Goal: Task Accomplishment & Management: Complete application form

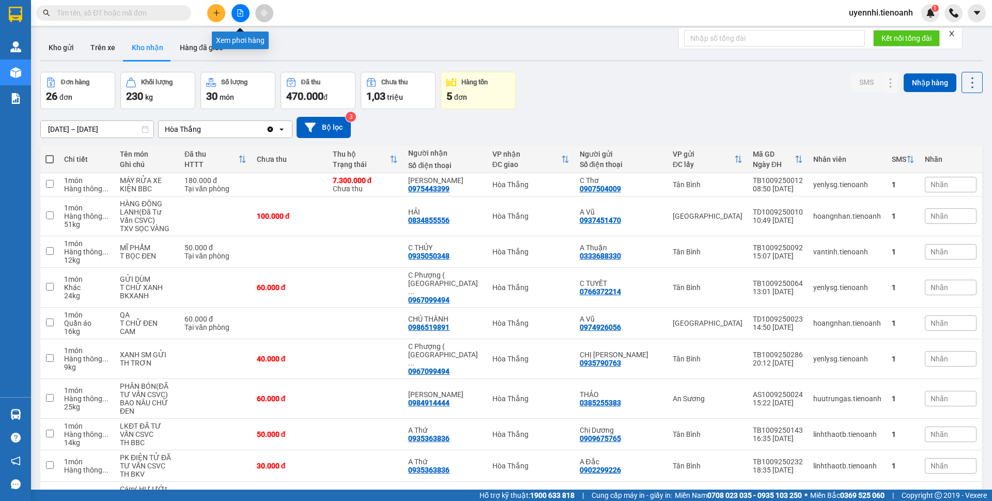
click at [241, 14] on icon "file-add" at bounding box center [240, 12] width 7 height 7
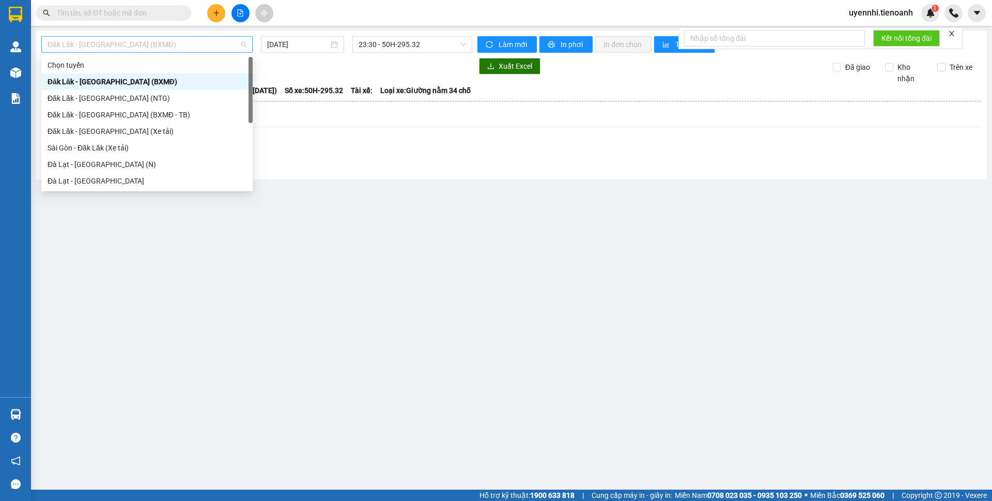
click at [99, 47] on span "Đăk Lăk - [GEOGRAPHIC_DATA] (BXMĐ)" at bounding box center [147, 45] width 199 height 16
click at [76, 147] on div "Sài Gòn - Đăk Lăk (Xe tải)" at bounding box center [147, 147] width 199 height 11
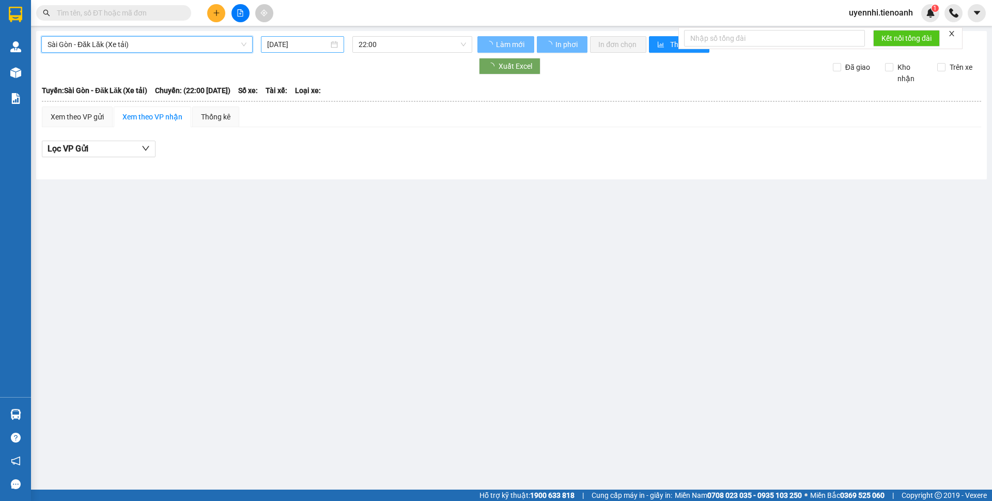
click at [310, 44] on input "[DATE]" at bounding box center [297, 44] width 61 height 11
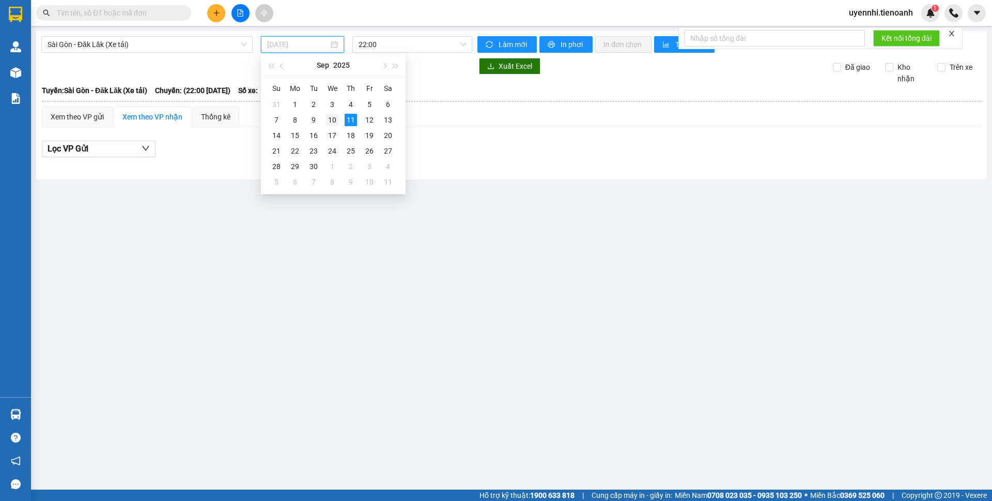
click at [336, 121] on div "10" at bounding box center [332, 120] width 12 height 12
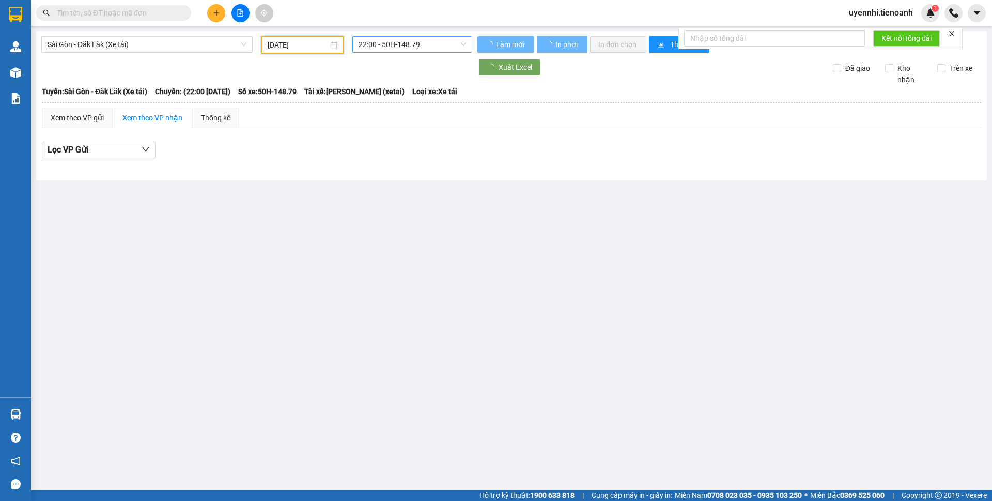
type input "[DATE]"
click at [395, 42] on span "22:00 - 50H-148.79" at bounding box center [412, 45] width 107 height 16
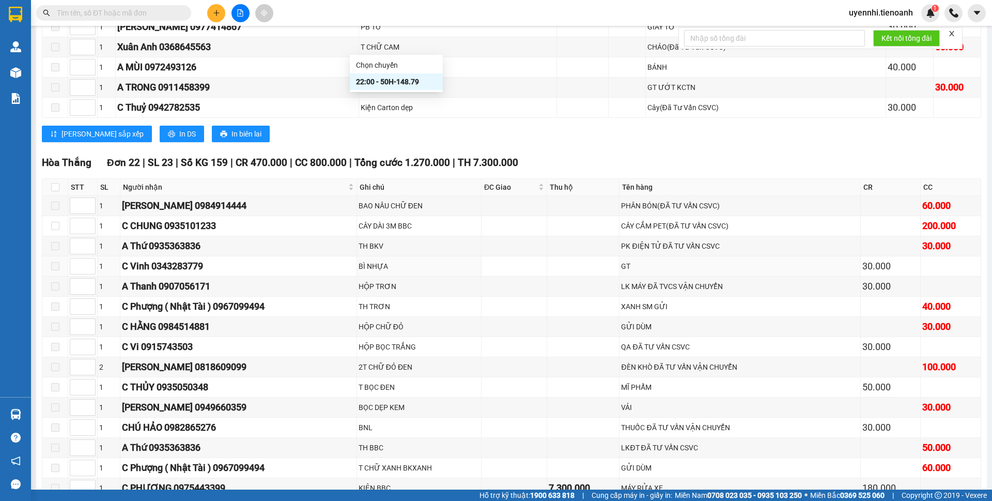
scroll to position [7699, 0]
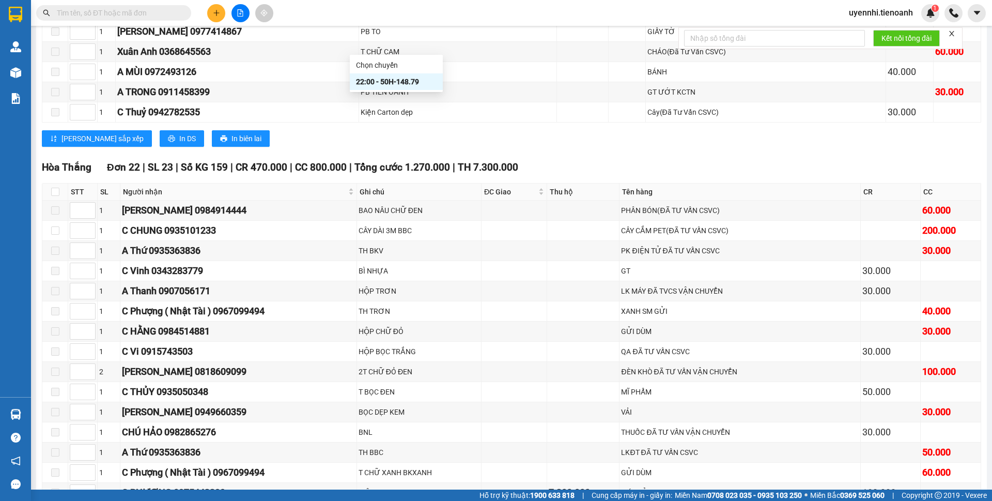
click at [48, 183] on th at bounding box center [55, 191] width 26 height 17
click at [56, 188] on input "checkbox" at bounding box center [55, 192] width 8 height 8
checkbox input "true"
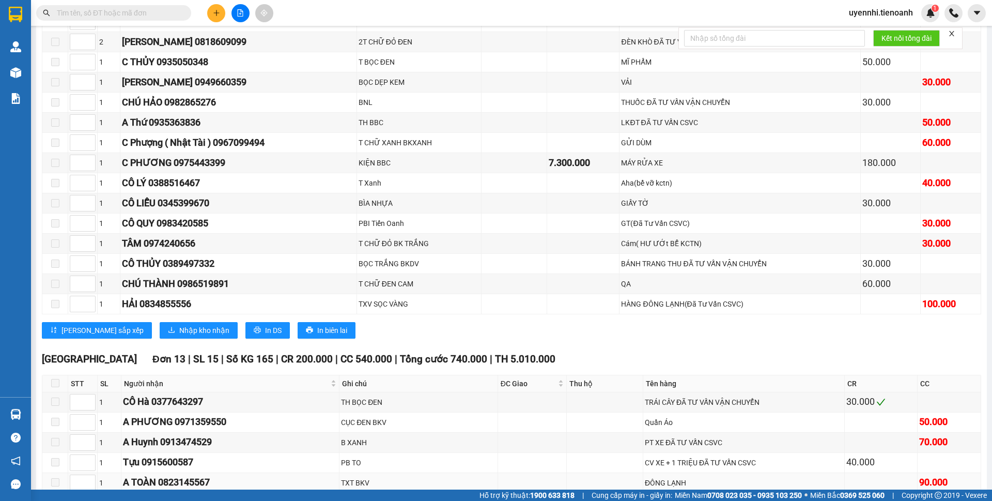
scroll to position [8061, 0]
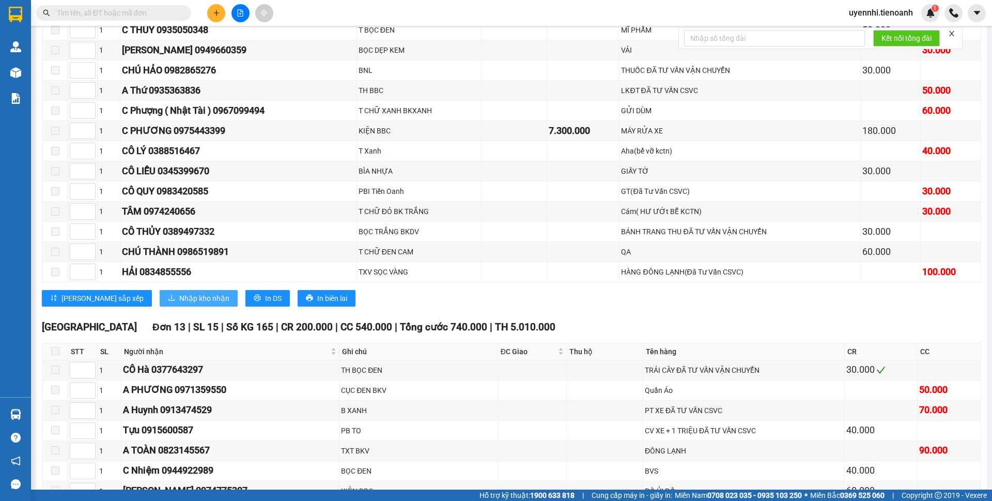
click at [161, 290] on button "Nhập kho nhận" at bounding box center [199, 298] width 78 height 17
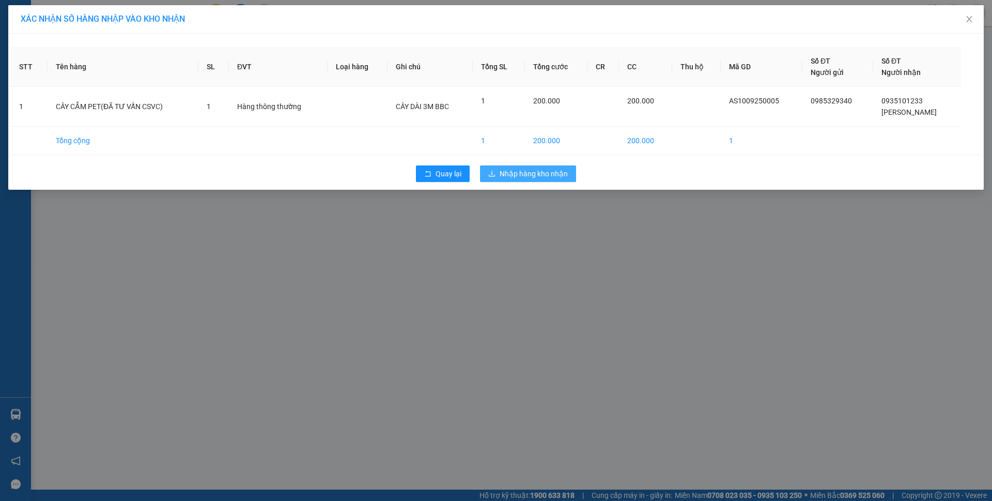
click at [498, 175] on button "Nhập hàng kho nhận" at bounding box center [528, 173] width 96 height 17
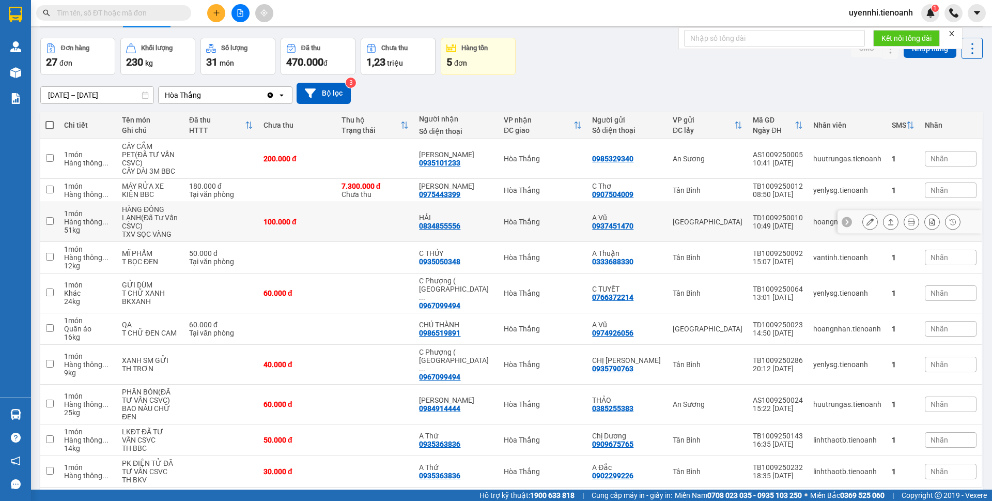
scroll to position [50, 0]
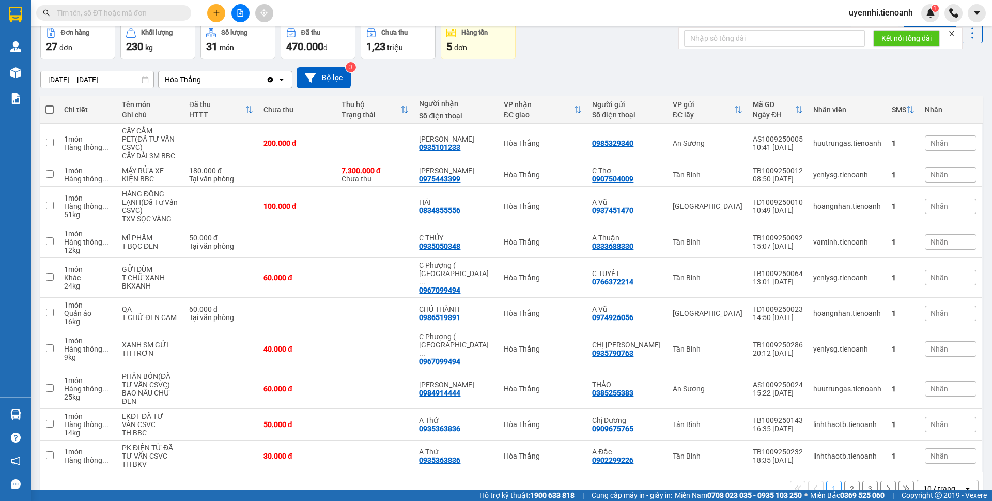
click at [964, 484] on icon "open" at bounding box center [968, 488] width 8 height 8
click at [931, 445] on span "100 / trang" at bounding box center [934, 441] width 37 height 10
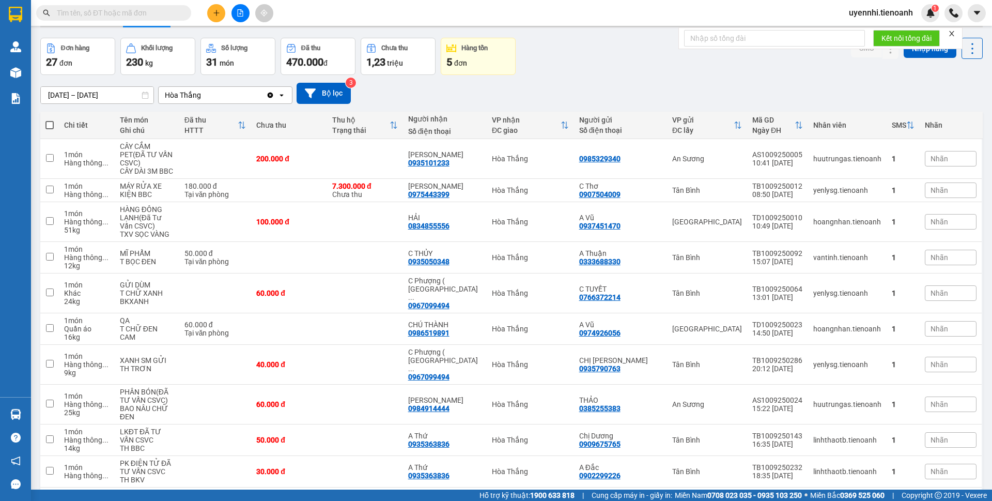
scroll to position [0, 0]
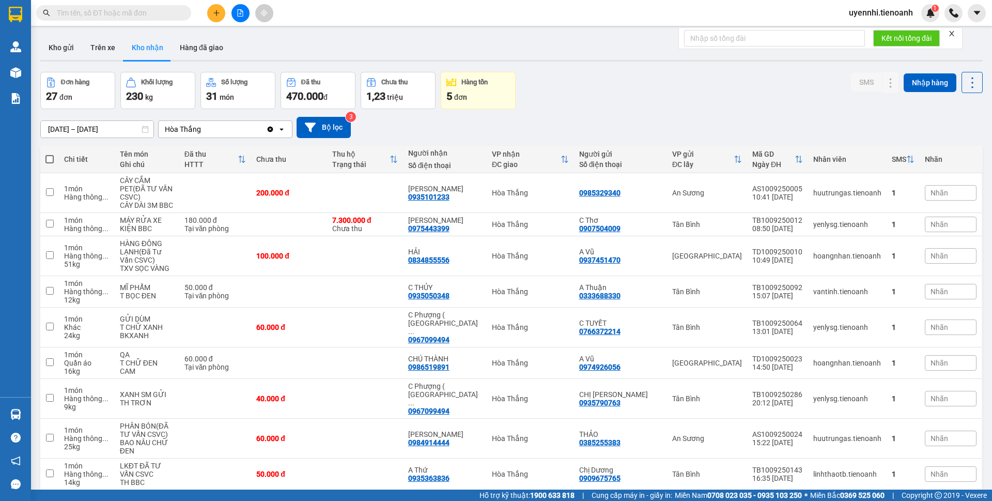
click at [240, 10] on icon "file-add" at bounding box center [240, 12] width 7 height 7
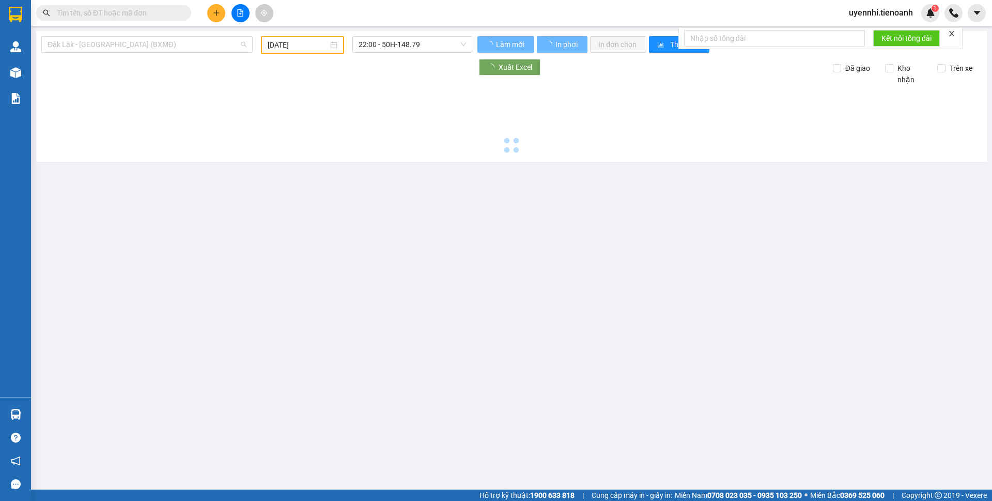
click at [242, 43] on span "Đăk Lăk - [GEOGRAPHIC_DATA] (BXMĐ)" at bounding box center [147, 45] width 199 height 16
click at [71, 41] on span "Đăk Lăk - [GEOGRAPHIC_DATA] (BXMĐ)" at bounding box center [147, 45] width 199 height 16
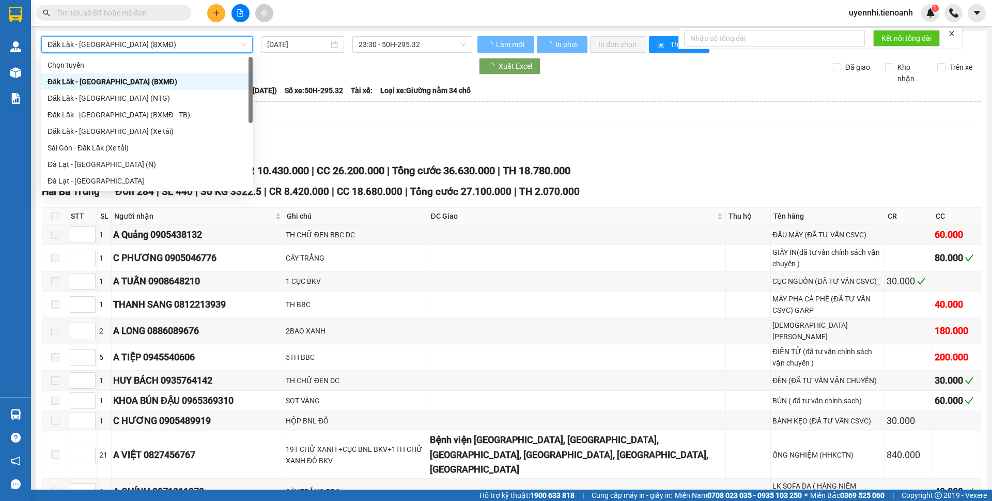
type input "[DATE]"
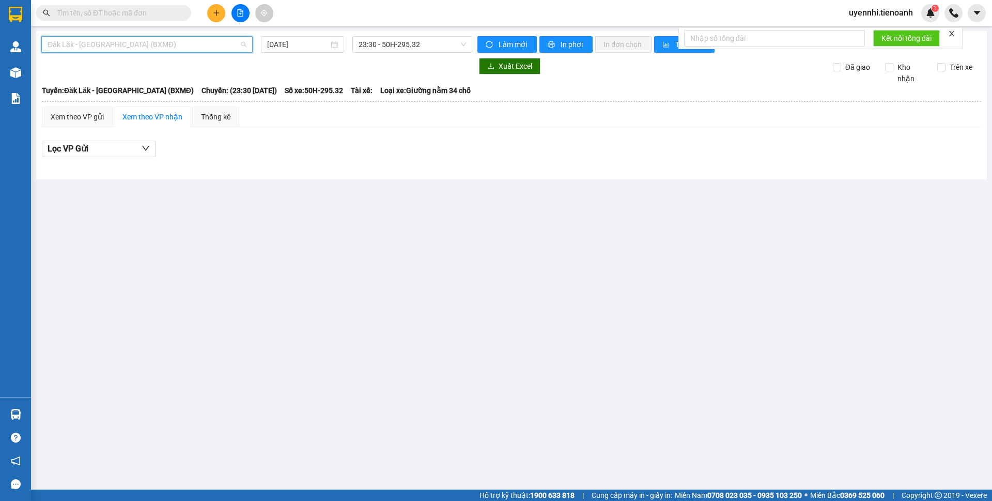
click at [84, 41] on span "Đăk Lăk - [GEOGRAPHIC_DATA] (BXMĐ)" at bounding box center [147, 45] width 199 height 16
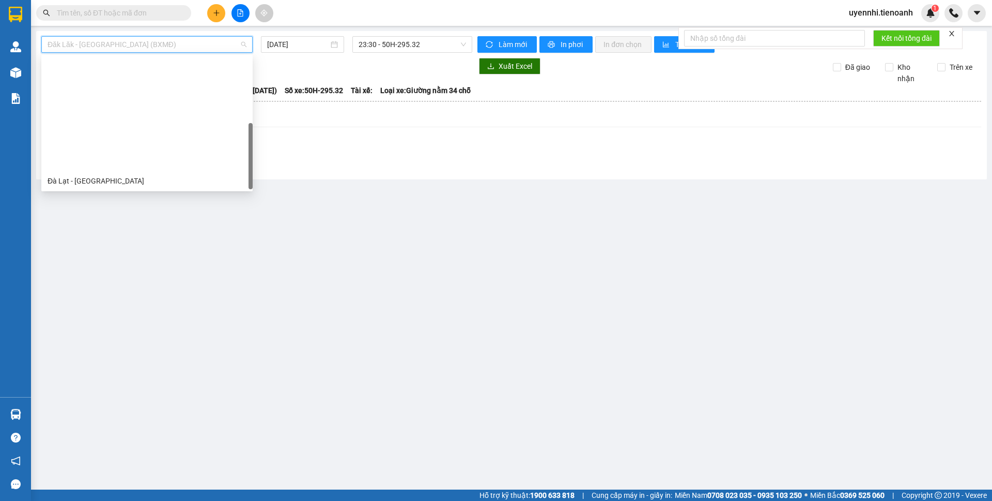
scroll to position [132, 0]
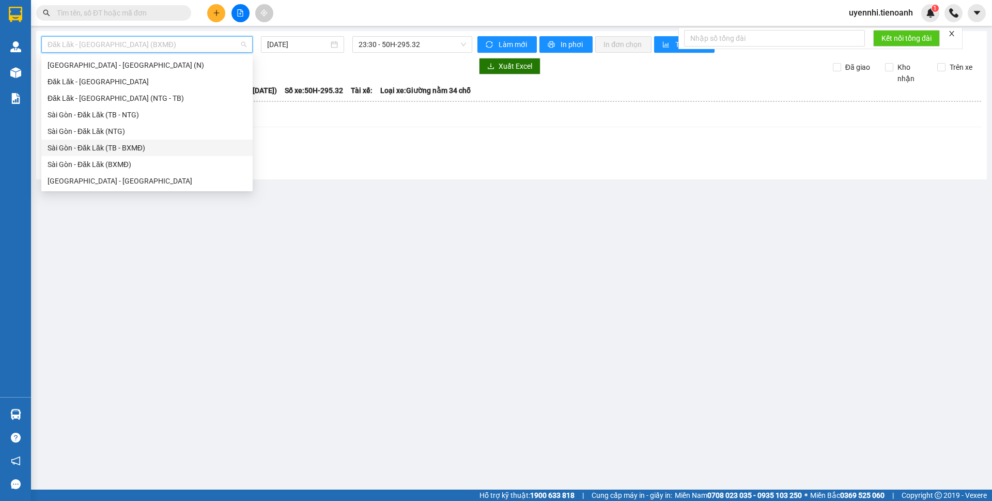
click at [79, 145] on div "Sài Gòn - Đăk Lăk (TB - BXMĐ)" at bounding box center [147, 147] width 199 height 11
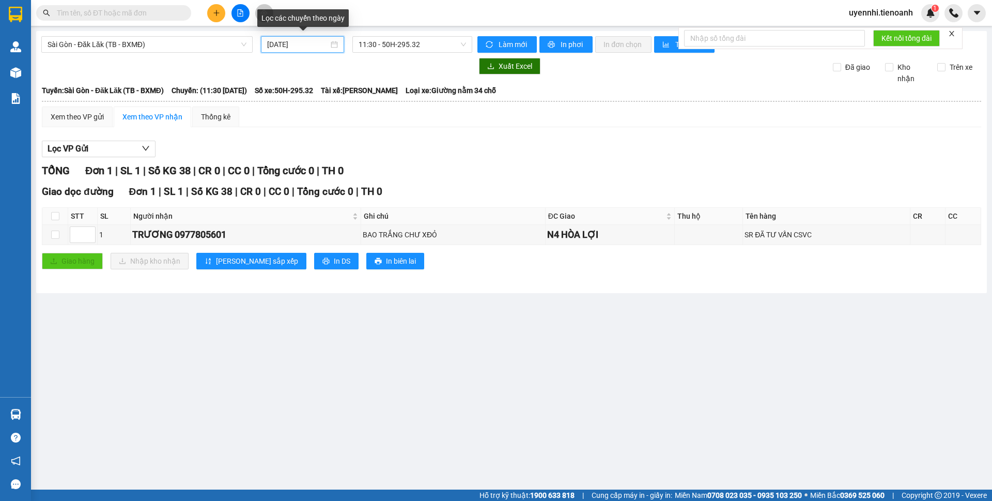
click at [320, 39] on input "[DATE]" at bounding box center [297, 44] width 61 height 11
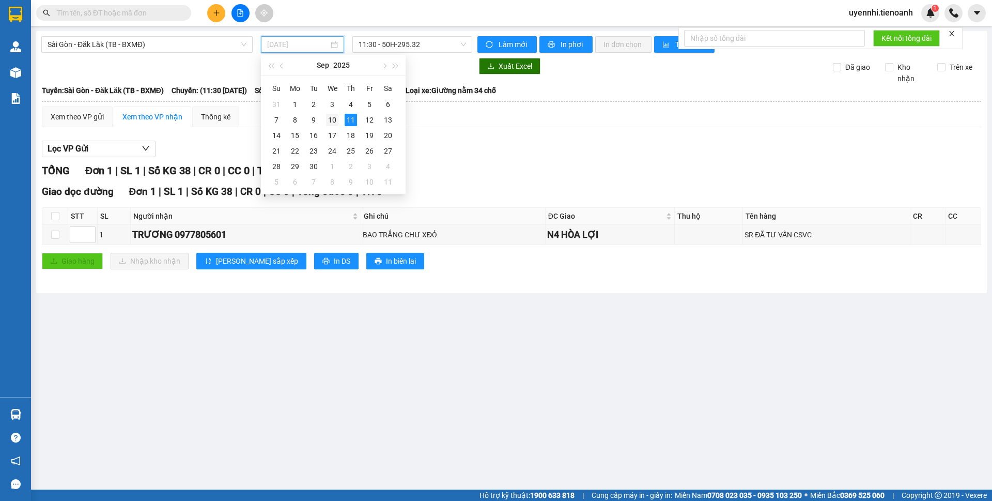
click at [328, 121] on div "10" at bounding box center [332, 120] width 12 height 12
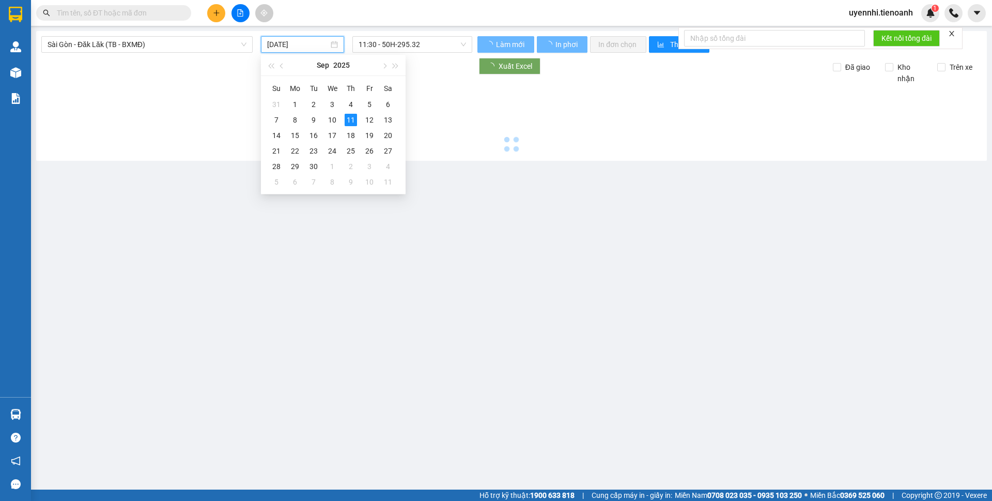
type input "[DATE]"
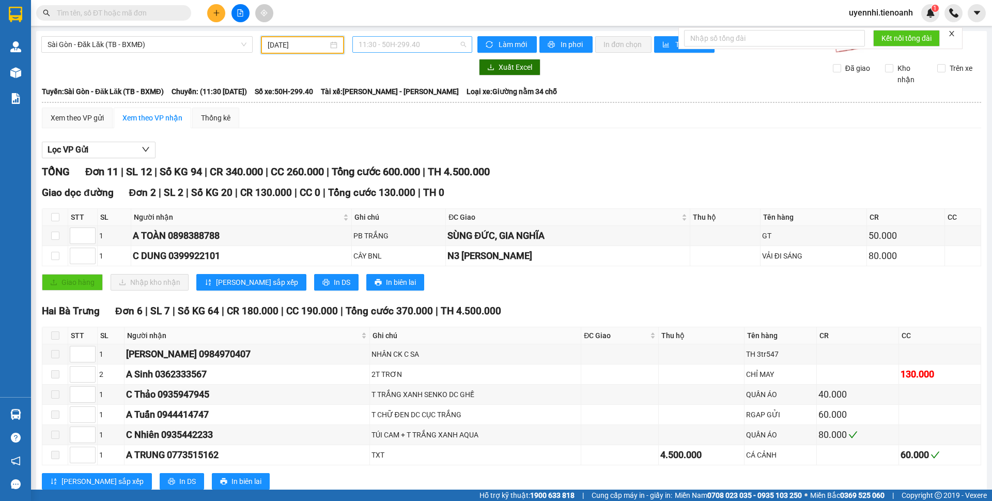
click at [359, 45] on span "11:30 - 50H-299.40" at bounding box center [412, 45] width 107 height 16
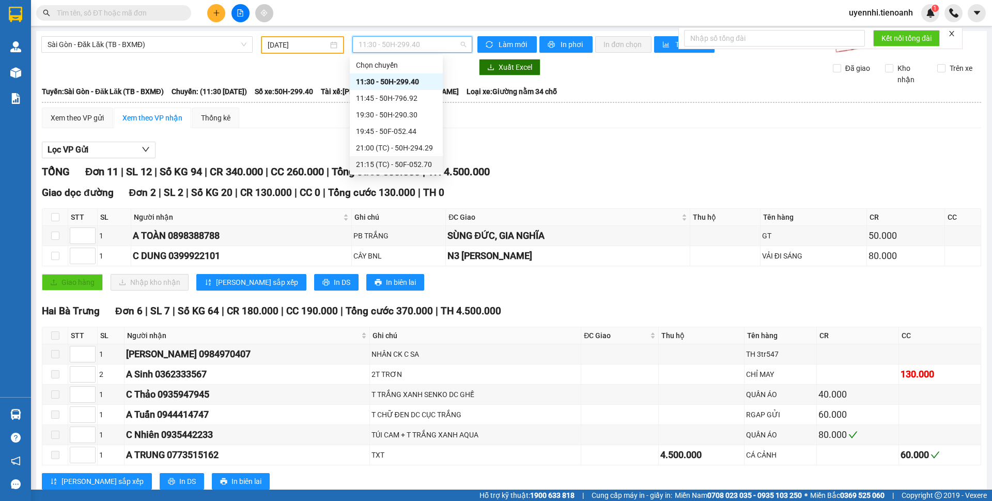
click at [410, 164] on div "21:15 (TC) - 50F-052.70" at bounding box center [396, 164] width 81 height 11
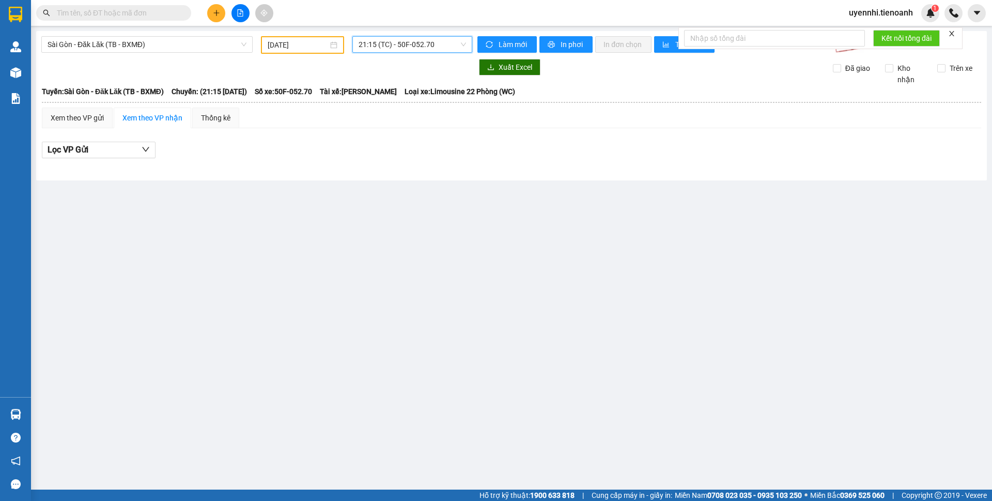
click at [397, 38] on span "21:15 (TC) - 50F-052.70" at bounding box center [412, 45] width 107 height 16
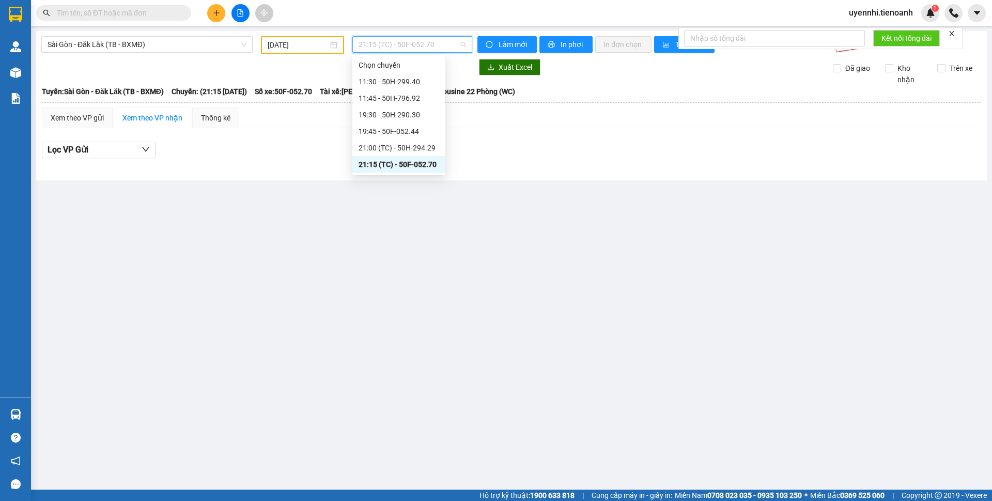
click at [366, 157] on div "21:15 (TC) - 50F-052.70" at bounding box center [398, 164] width 93 height 17
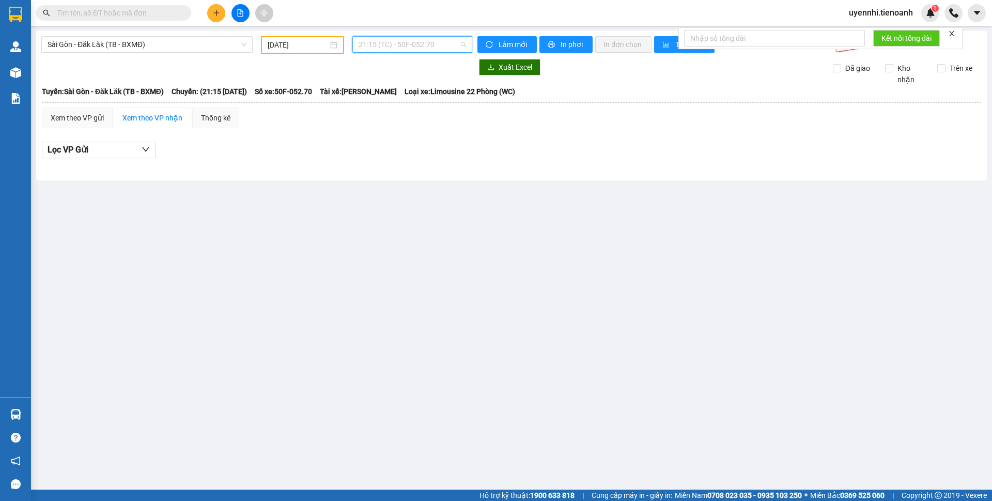
click at [398, 42] on span "21:15 (TC) - 50F-052.70" at bounding box center [412, 45] width 107 height 16
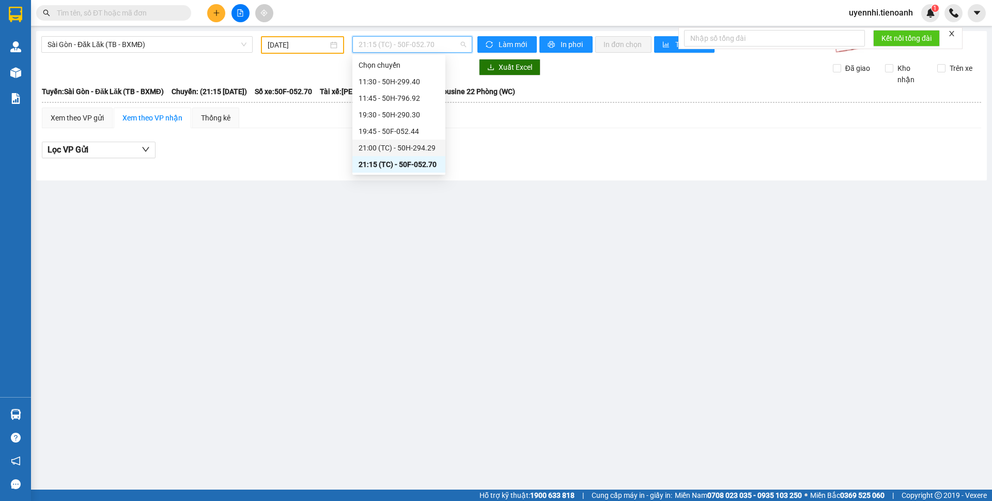
click at [365, 152] on div "21:00 (TC) - 50H-294.29" at bounding box center [399, 147] width 81 height 11
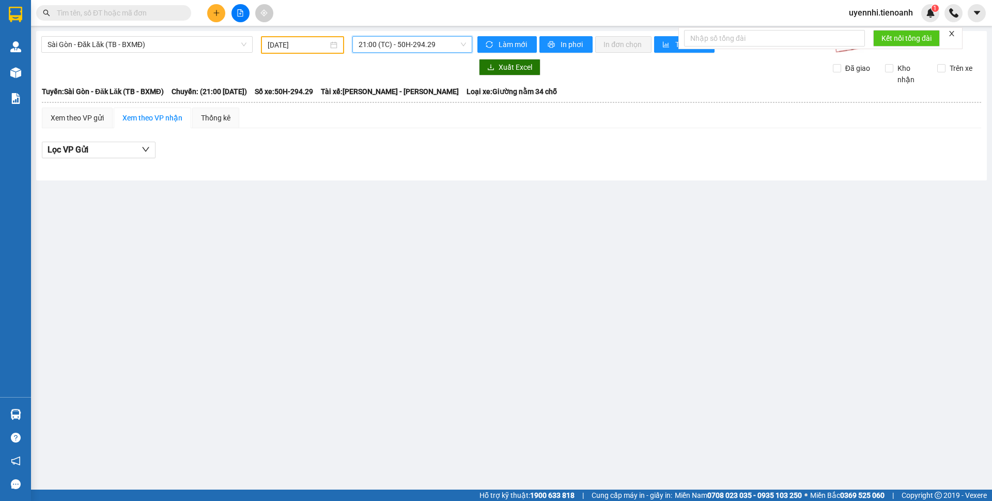
click at [405, 42] on span "21:00 (TC) - 50H-294.29" at bounding box center [412, 45] width 107 height 16
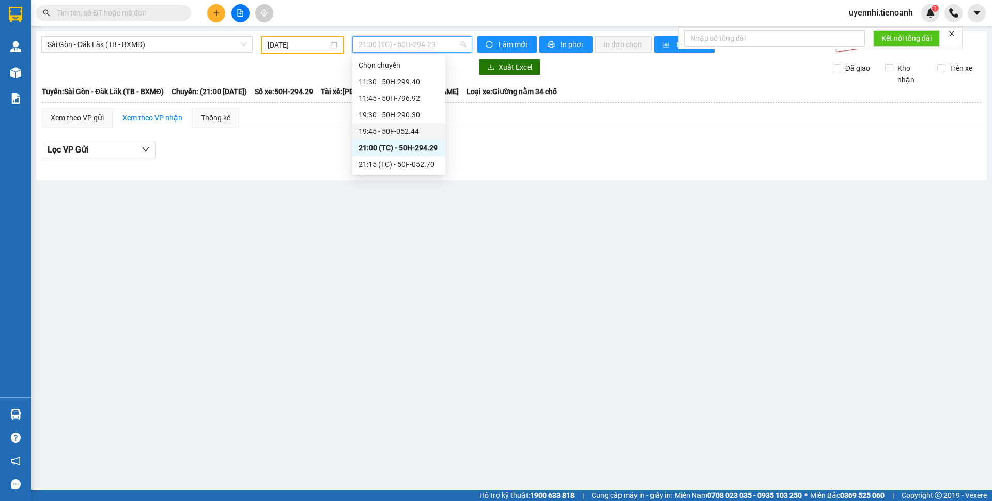
click at [388, 134] on div "19:45 - 50F-052.44" at bounding box center [399, 131] width 81 height 11
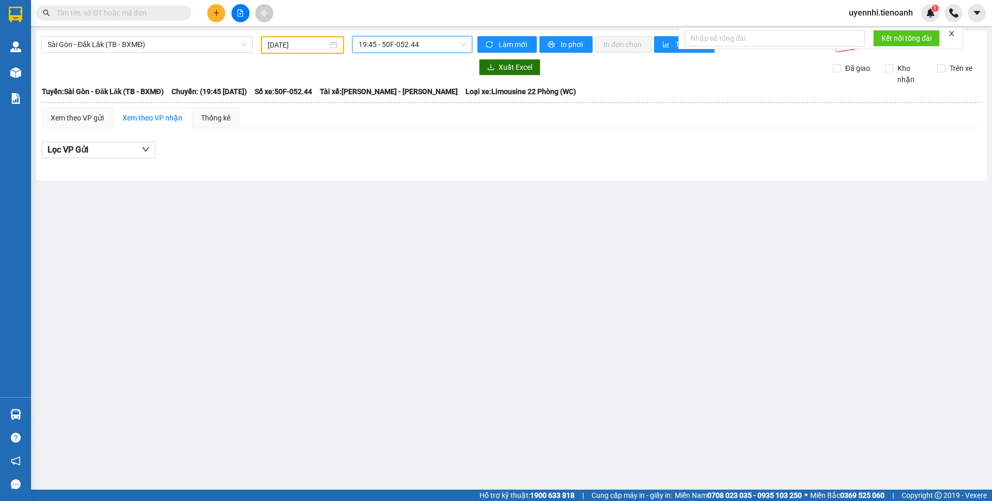
click at [387, 44] on span "19:45 - 50F-052.44" at bounding box center [412, 45] width 107 height 16
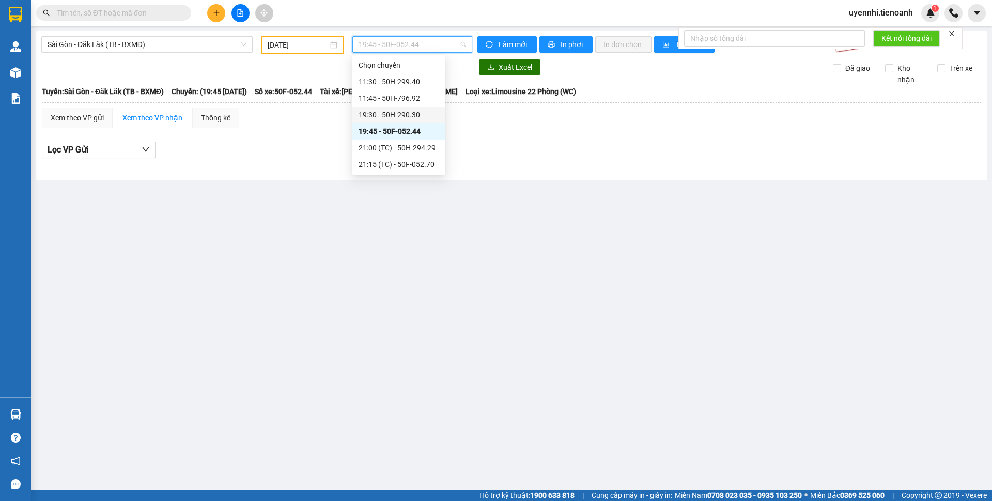
click at [368, 117] on div "19:30 - 50H-290.30" at bounding box center [399, 114] width 81 height 11
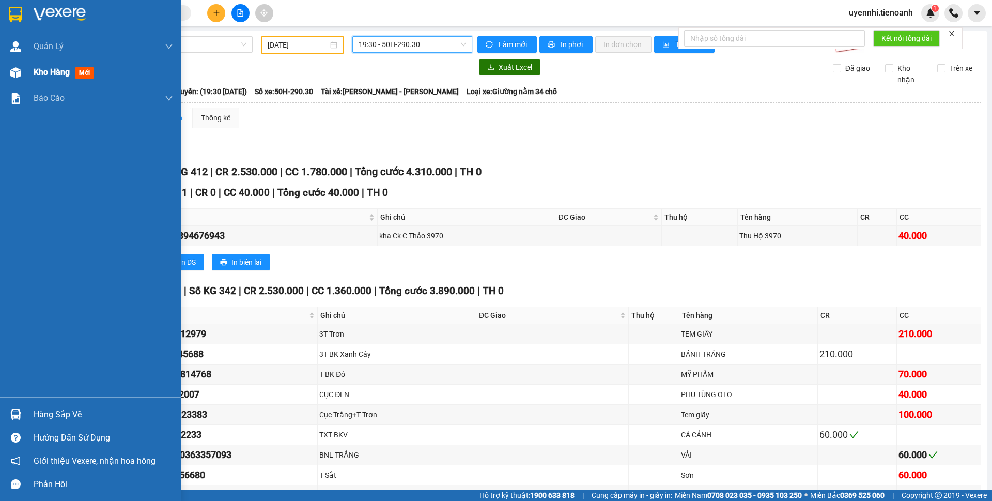
click at [43, 69] on span "Kho hàng" at bounding box center [52, 72] width 36 height 10
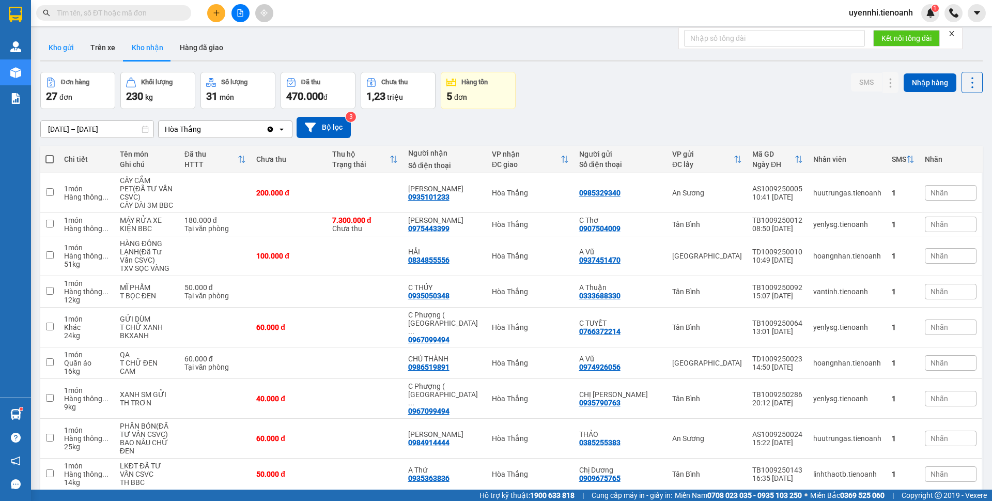
click at [59, 47] on button "Kho gửi" at bounding box center [61, 47] width 42 height 25
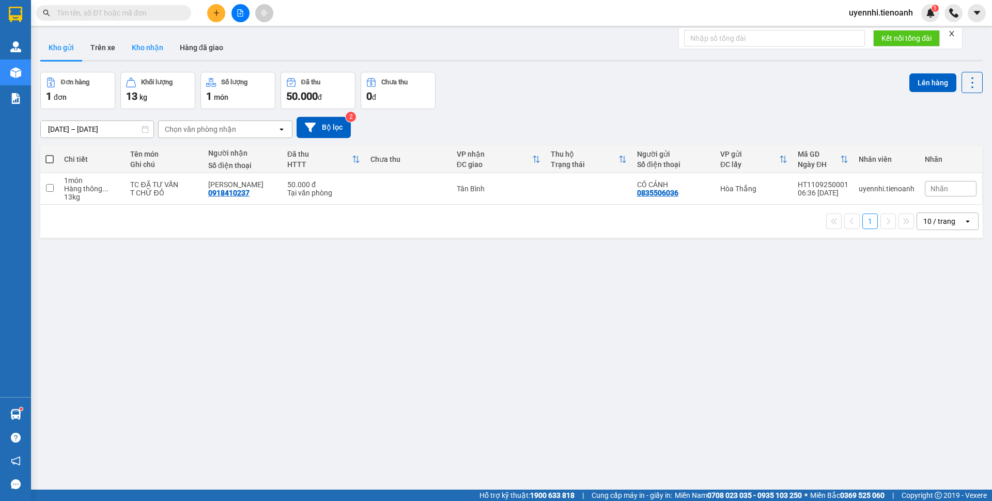
click at [144, 44] on button "Kho nhận" at bounding box center [148, 47] width 48 height 25
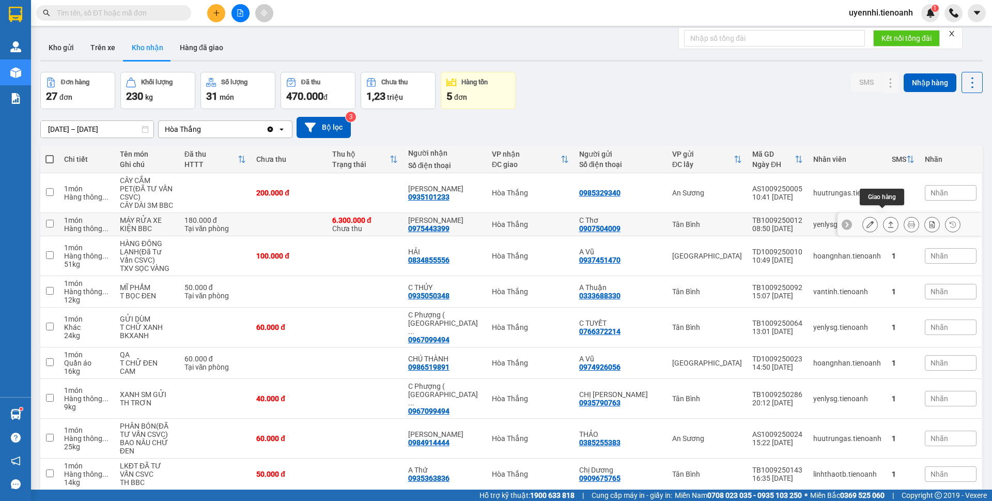
click at [887, 221] on icon at bounding box center [890, 224] width 7 height 7
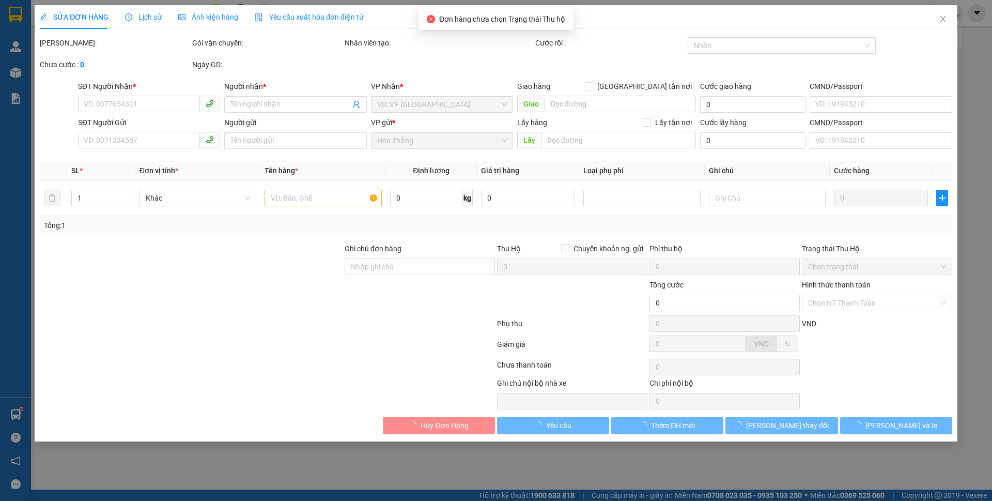
click at [847, 289] on label "Hình thức thanh toán" at bounding box center [836, 285] width 69 height 8
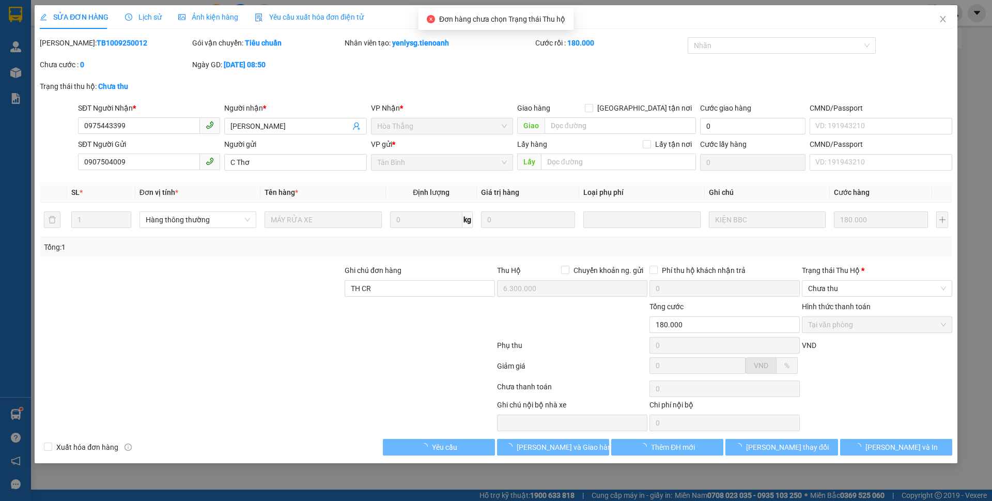
type input "0975443399"
type input "[PERSON_NAME]"
type input "0907504009"
type input "C Thơ"
type input "TH CR"
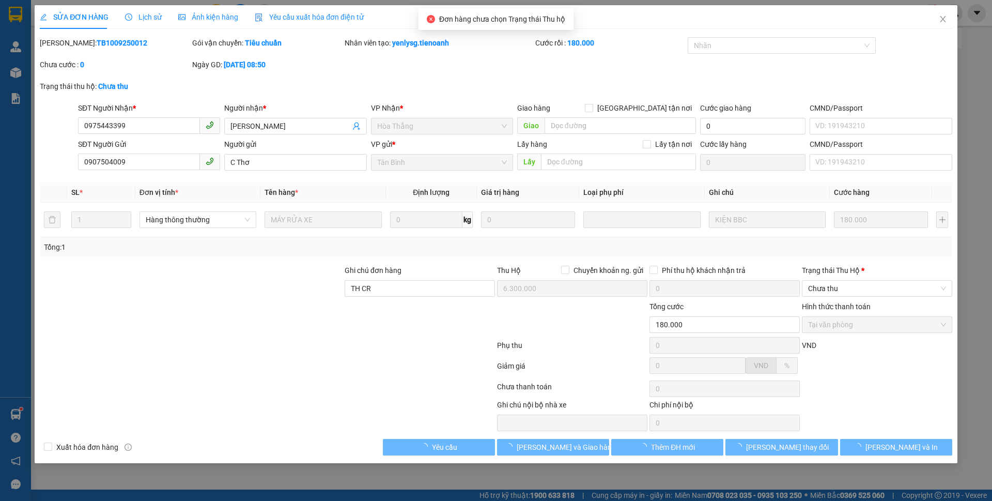
type input "6.300.000"
type input "180.000"
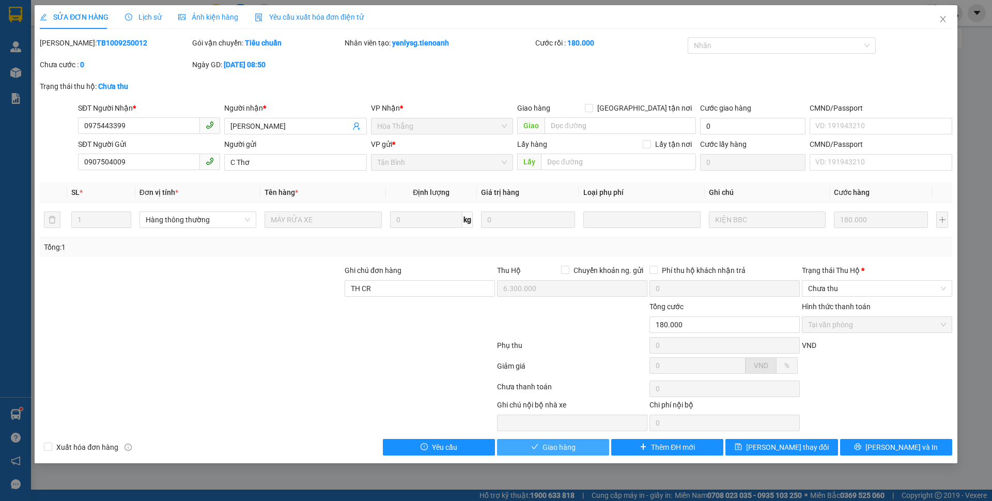
click at [550, 444] on span "Giao hàng" at bounding box center [559, 446] width 33 height 11
click at [942, 17] on icon "close" at bounding box center [943, 19] width 8 height 8
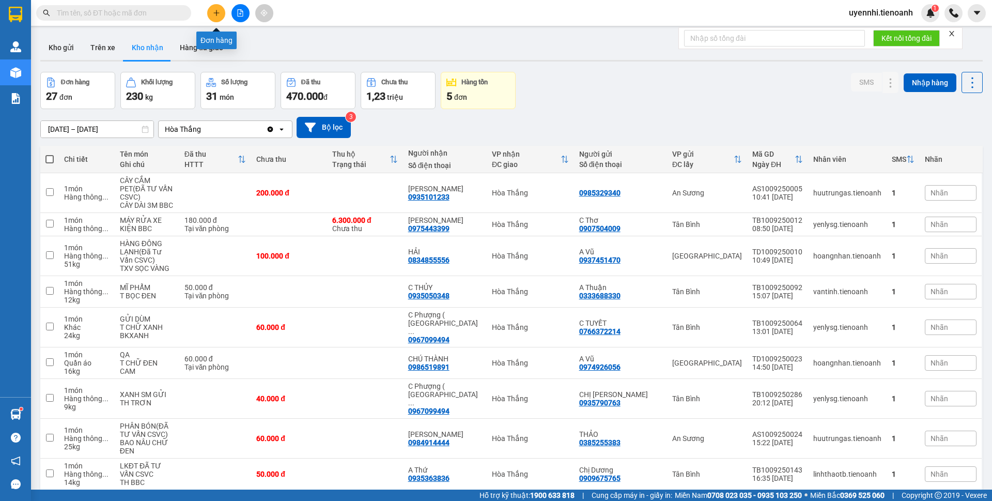
click at [217, 7] on button at bounding box center [216, 13] width 18 height 18
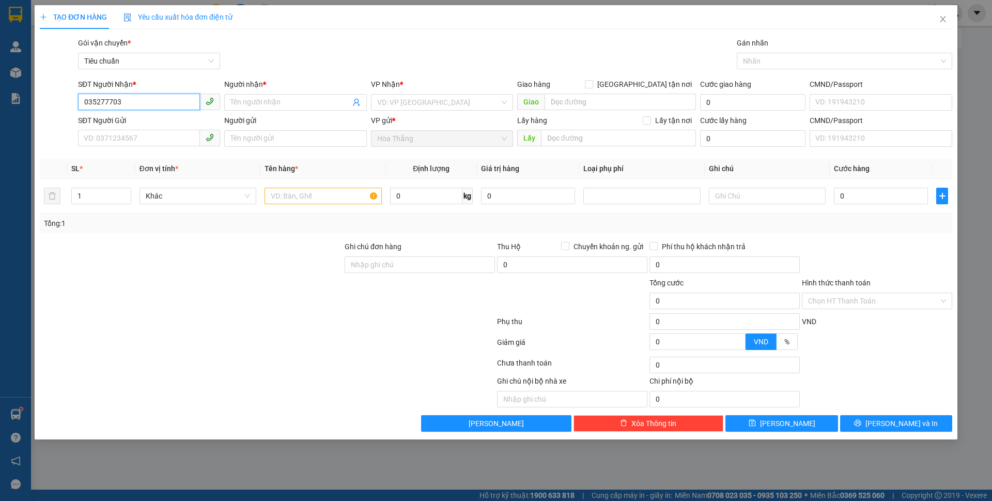
type input "0352777038"
click at [110, 122] on div "0352777038 - LOAN" at bounding box center [149, 122] width 130 height 11
type input "LOAN"
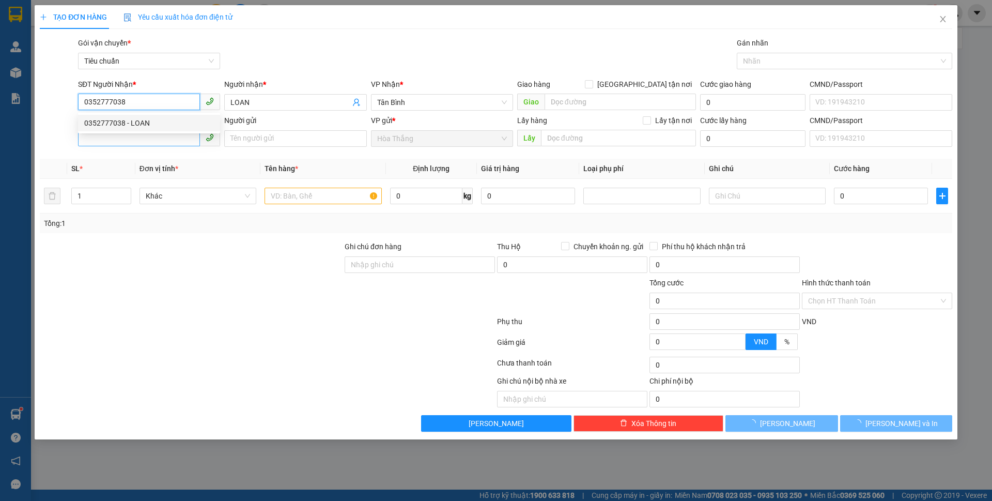
type input "0352777038"
type input "40.000"
click at [97, 136] on input "SĐT Người Gửi" at bounding box center [139, 138] width 122 height 17
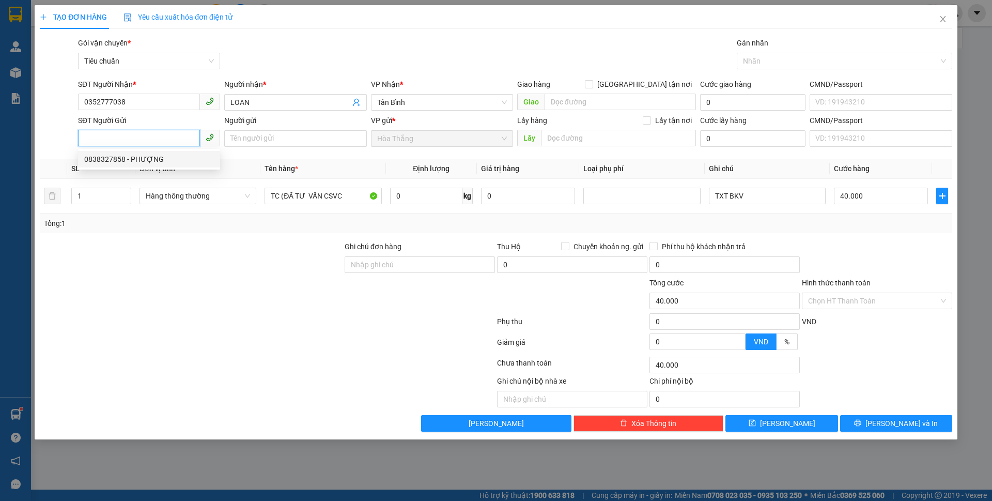
click at [147, 163] on div "0838327858 - PHƯỢNG" at bounding box center [149, 158] width 130 height 11
type input "0838327858"
type input "PHƯỢNG"
click at [423, 192] on input "0" at bounding box center [426, 196] width 72 height 17
type input "10"
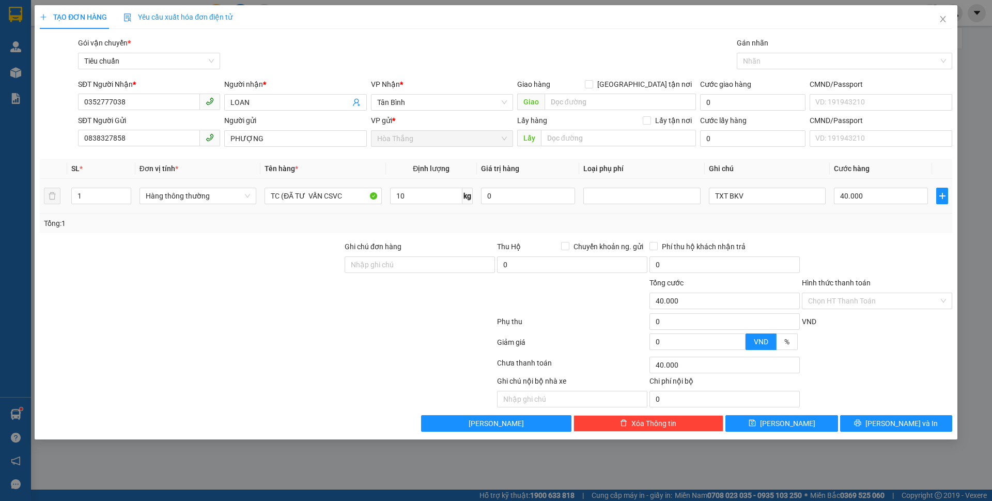
click at [879, 239] on div "Transit Pickup Surcharge Ids Transit Deliver Surcharge Ids Transit Deliver Surc…" at bounding box center [496, 234] width 913 height 394
drag, startPoint x: 727, startPoint y: 194, endPoint x: 801, endPoint y: 194, distance: 74.4
click at [800, 194] on input "TXT BKV" at bounding box center [767, 196] width 117 height 17
type input "TXT"
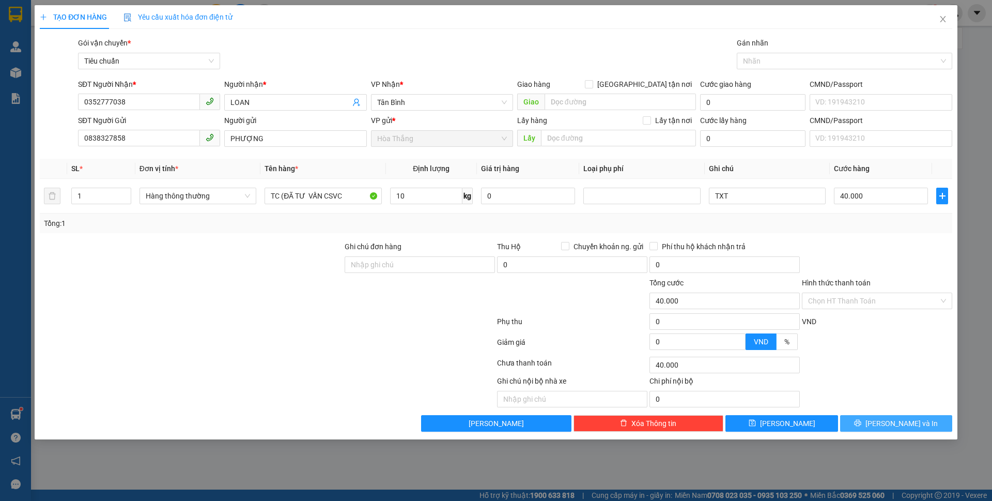
click at [864, 420] on button "[PERSON_NAME] và In" at bounding box center [896, 423] width 112 height 17
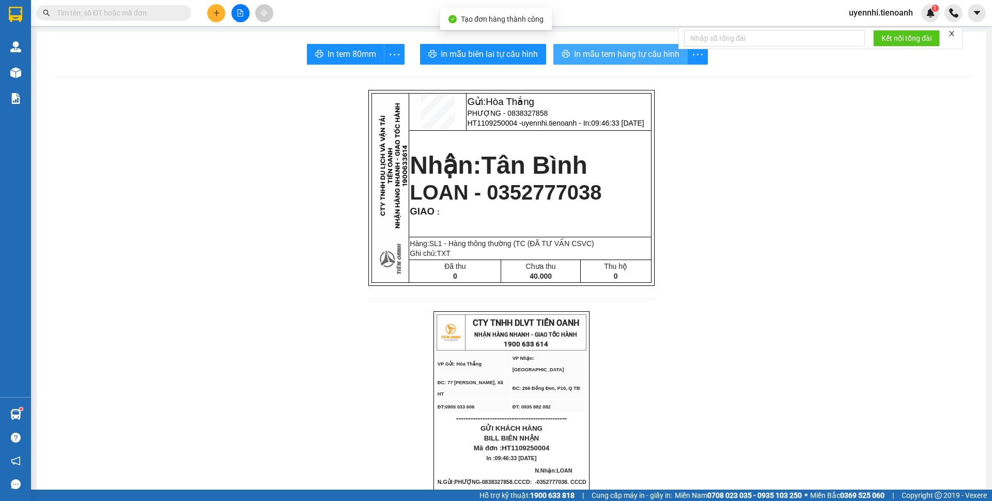
click at [588, 51] on span "In mẫu tem hàng tự cấu hình" at bounding box center [626, 54] width 105 height 13
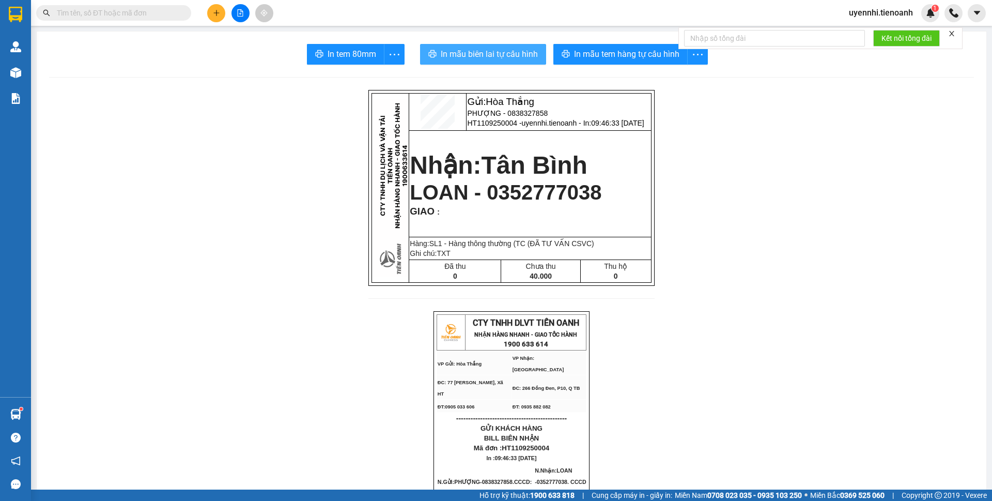
click at [472, 50] on span "In mẫu biên lai tự cấu hình" at bounding box center [489, 54] width 97 height 13
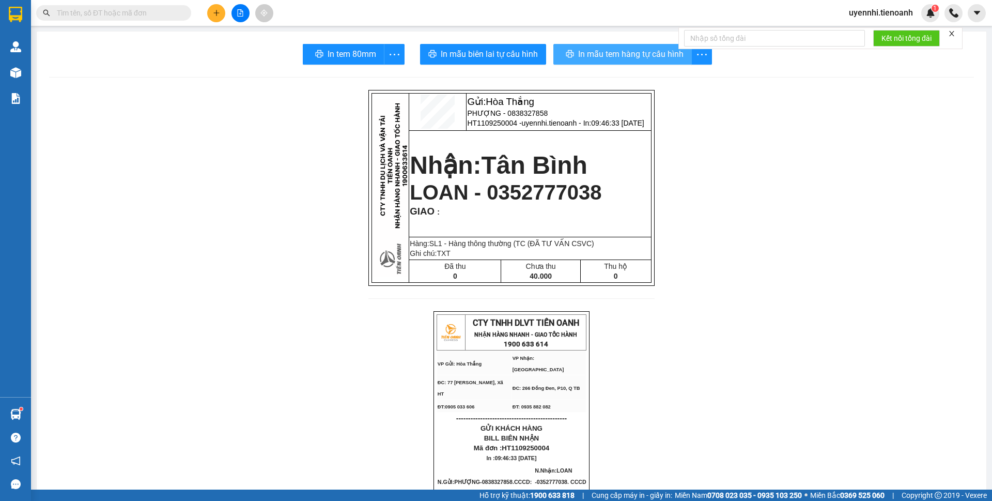
click at [603, 58] on span "In mẫu tem hàng tự cấu hình" at bounding box center [630, 54] width 105 height 13
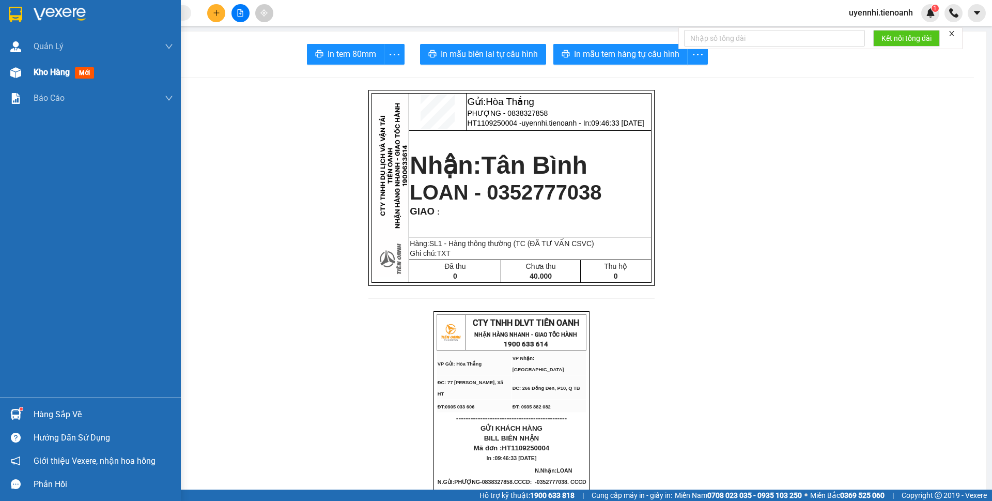
click at [41, 73] on span "Kho hàng" at bounding box center [52, 72] width 36 height 10
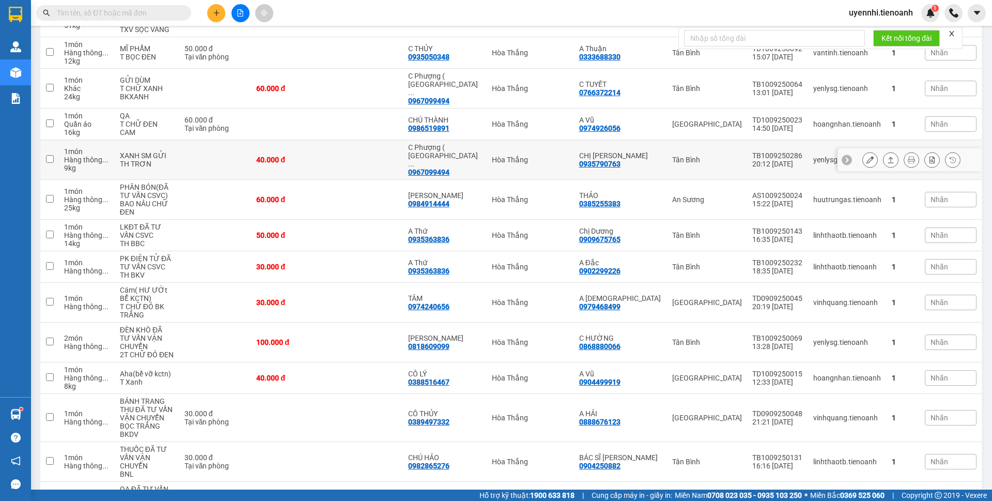
scroll to position [362, 0]
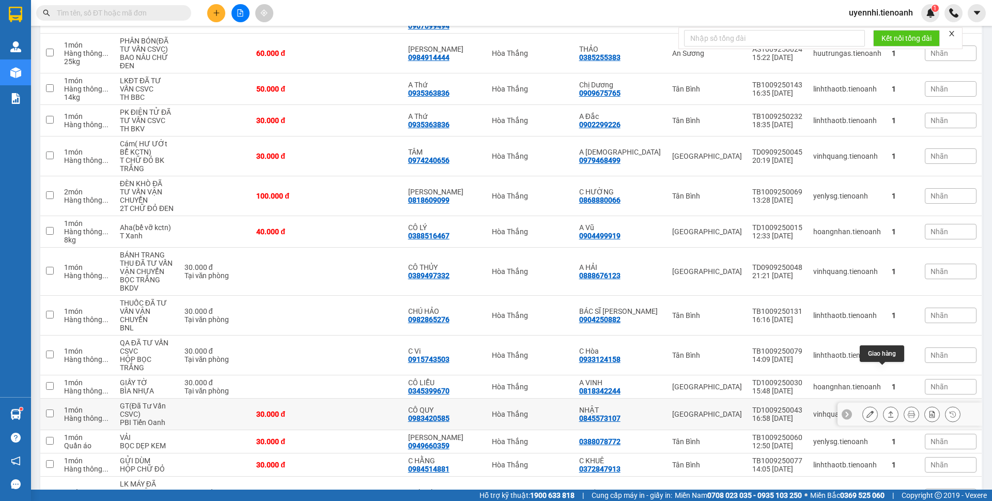
click at [887, 410] on icon at bounding box center [890, 413] width 7 height 7
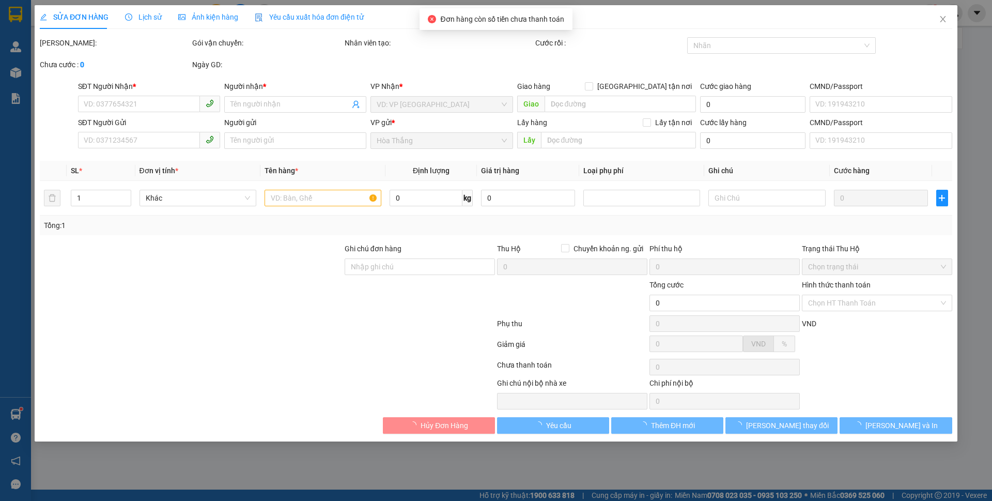
type input "0983420585"
type input "CÔ QUY"
type input "0845573107"
type input "NHẬT"
type input "30.000"
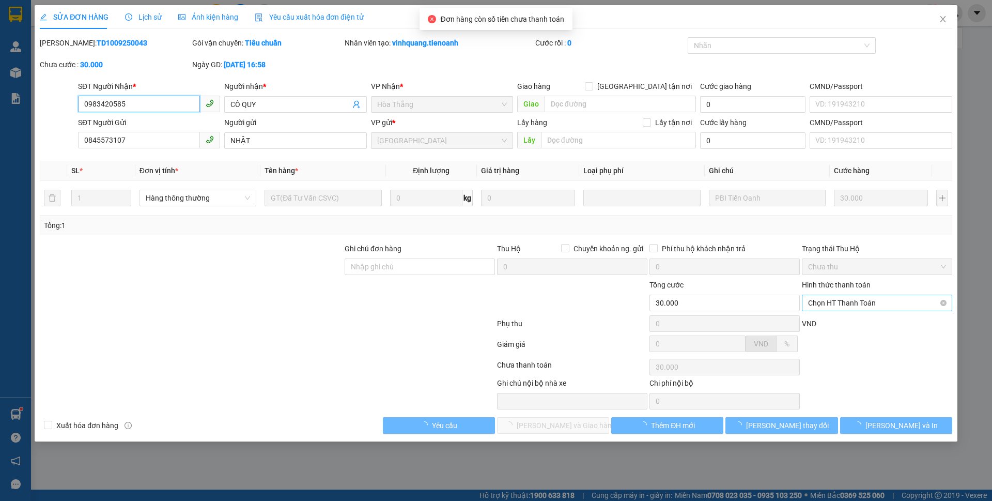
click at [845, 300] on span "Chọn HT Thanh Toán" at bounding box center [877, 303] width 138 height 16
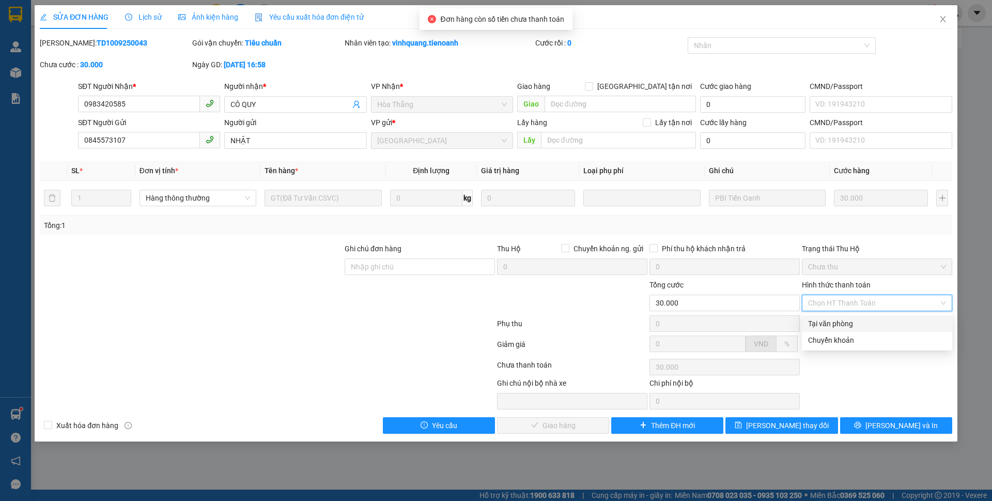
drag, startPoint x: 830, startPoint y: 328, endPoint x: 723, endPoint y: 368, distance: 114.1
click at [830, 328] on div "Tại văn phòng" at bounding box center [877, 323] width 138 height 11
type input "0"
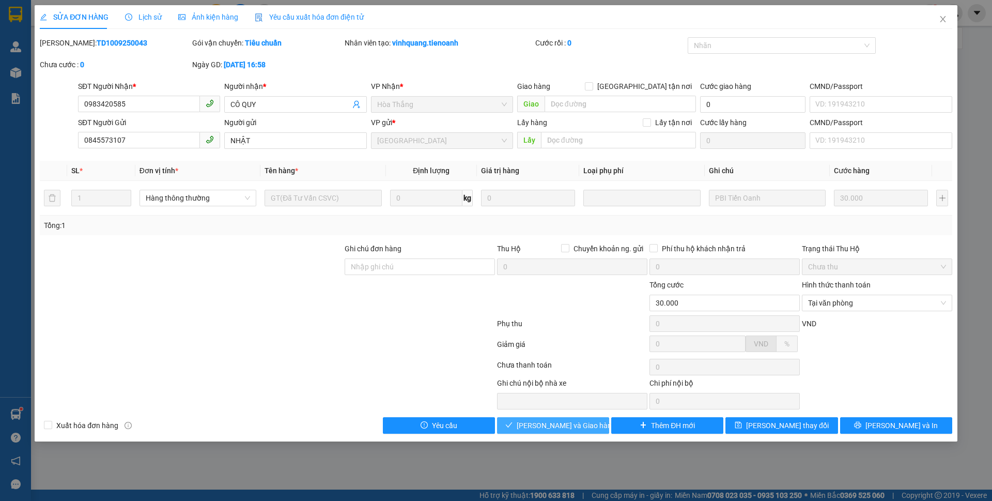
click at [551, 428] on span "[PERSON_NAME] và Giao hàng" at bounding box center [566, 425] width 99 height 11
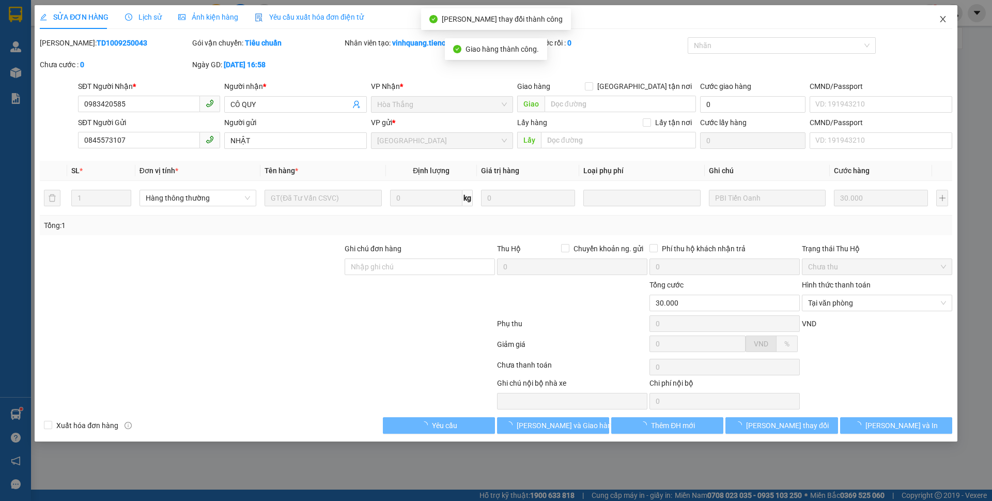
click at [948, 17] on span "Close" at bounding box center [943, 19] width 29 height 29
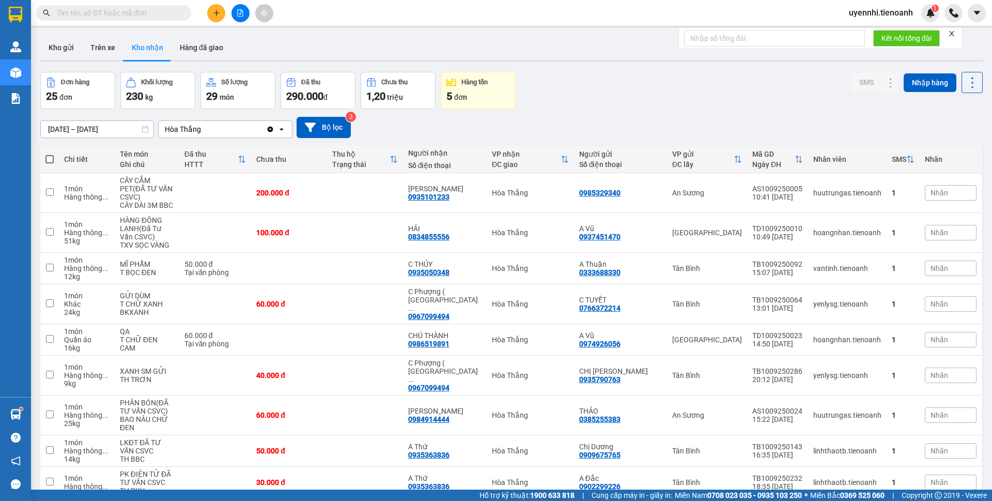
scroll to position [555, 0]
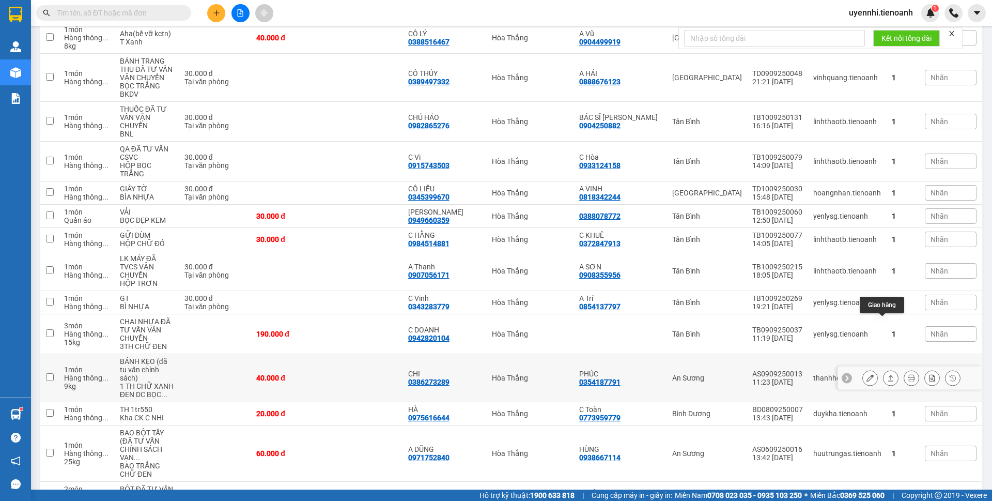
click at [887, 374] on icon at bounding box center [890, 377] width 7 height 7
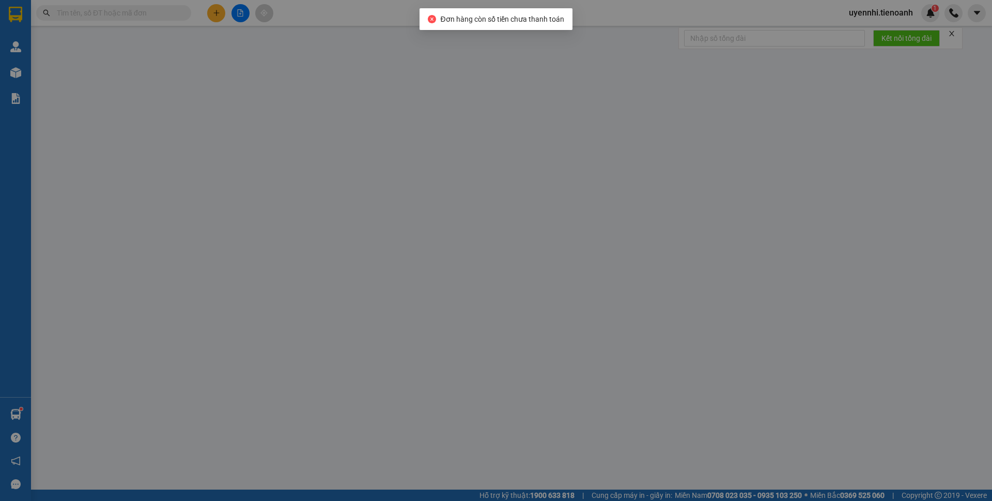
type input "0386273289"
type input "CHI"
type input "0354187791"
type input "PHÚC"
type input "40.000"
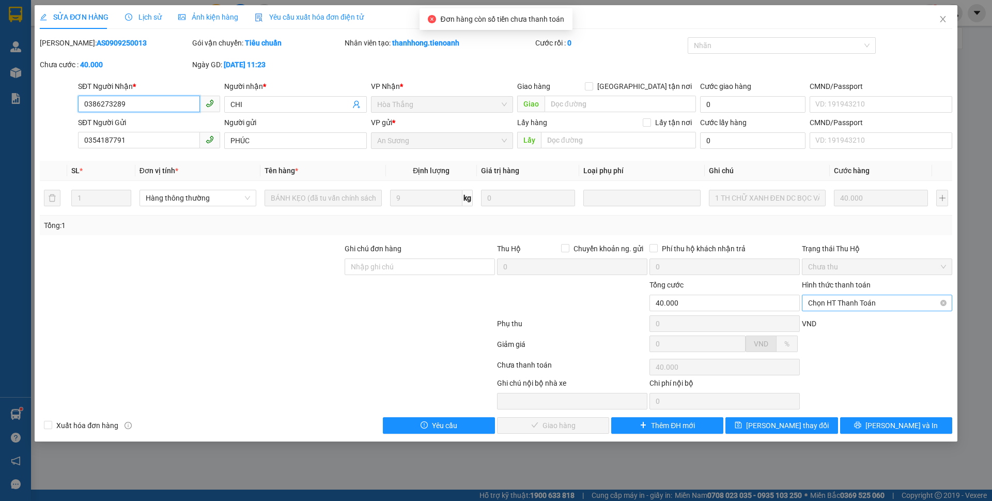
click at [823, 300] on span "Chọn HT Thanh Toán" at bounding box center [877, 303] width 138 height 16
click at [821, 325] on div "Tại văn phòng" at bounding box center [877, 323] width 138 height 11
type input "0"
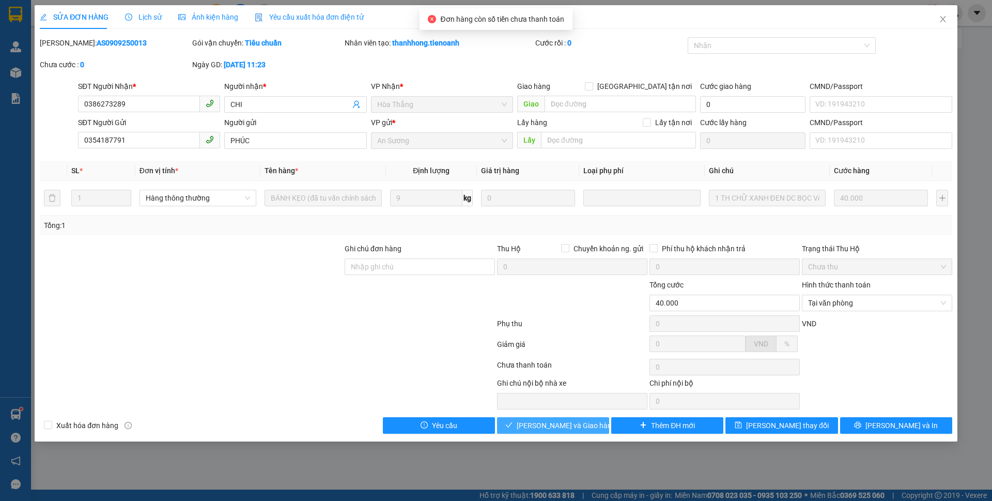
click at [580, 431] on button "[PERSON_NAME] và Giao hàng" at bounding box center [553, 425] width 112 height 17
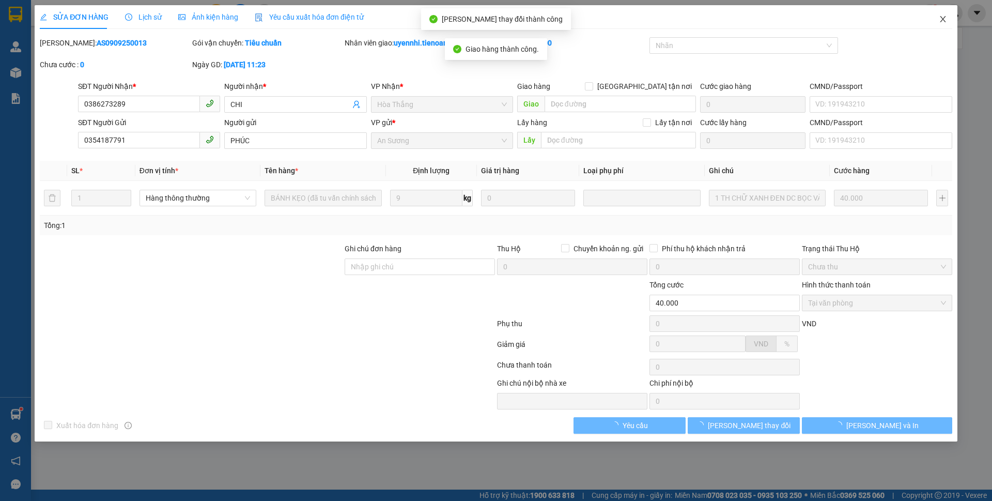
click at [938, 18] on span "Close" at bounding box center [943, 19] width 29 height 29
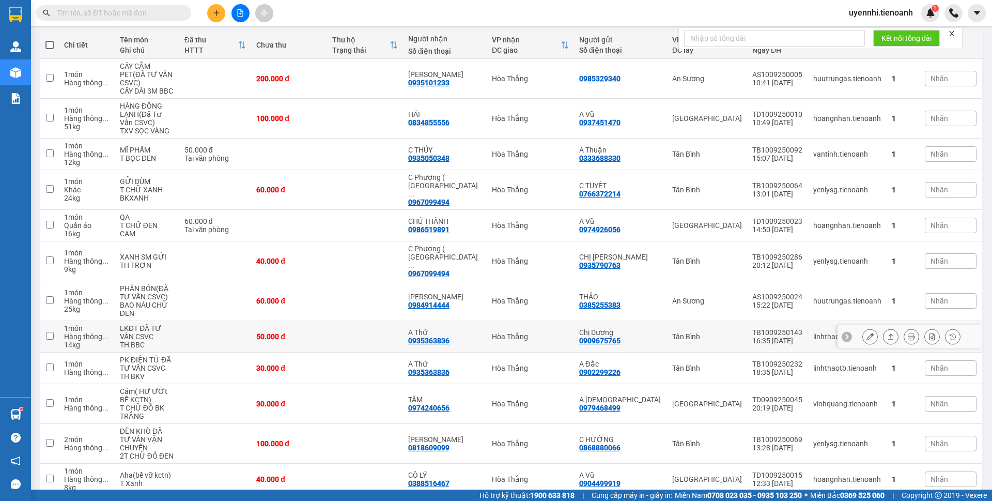
scroll to position [155, 0]
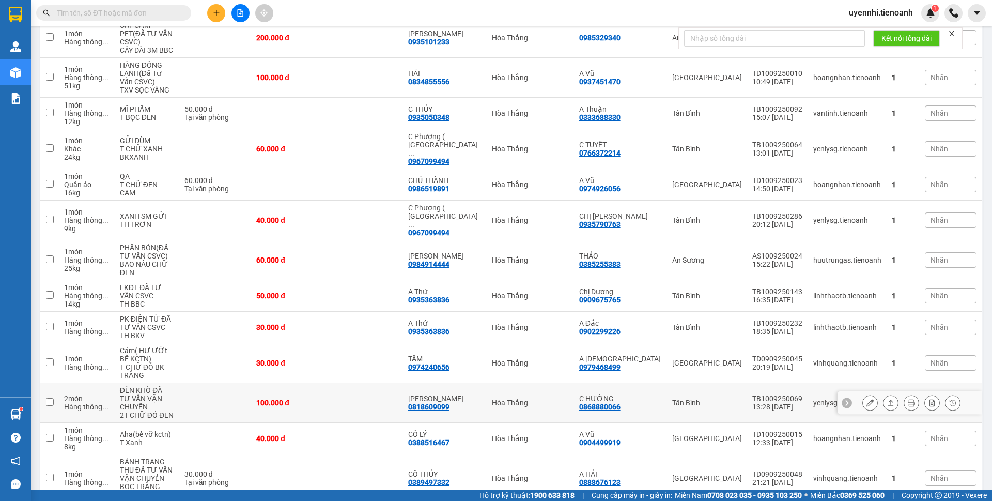
click at [884, 394] on button at bounding box center [891, 403] width 14 height 18
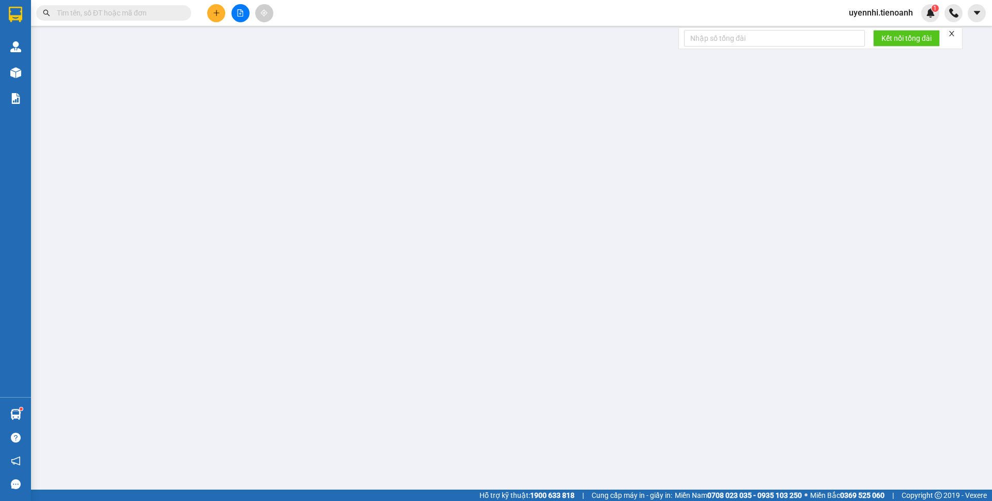
type input "0818609099"
type input "[PERSON_NAME]"
type input "0868880066"
type input "C HƯỜNG"
type input "100.000"
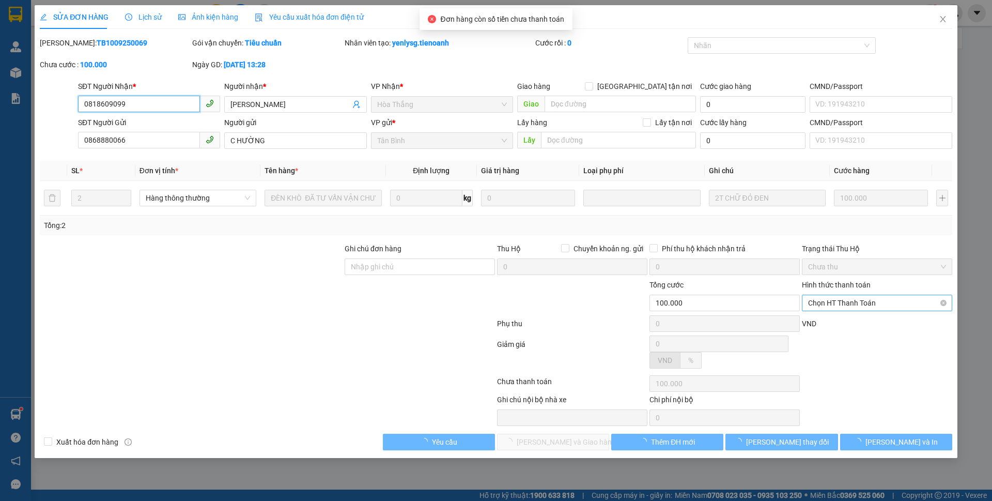
click at [839, 302] on span "Chọn HT Thanh Toán" at bounding box center [877, 303] width 138 height 16
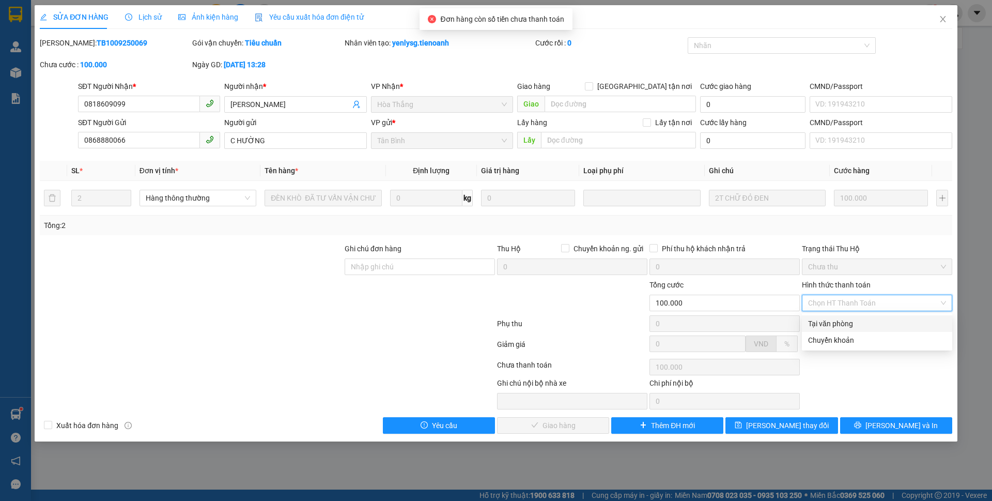
click at [829, 325] on div "Tại văn phòng" at bounding box center [877, 323] width 138 height 11
type input "0"
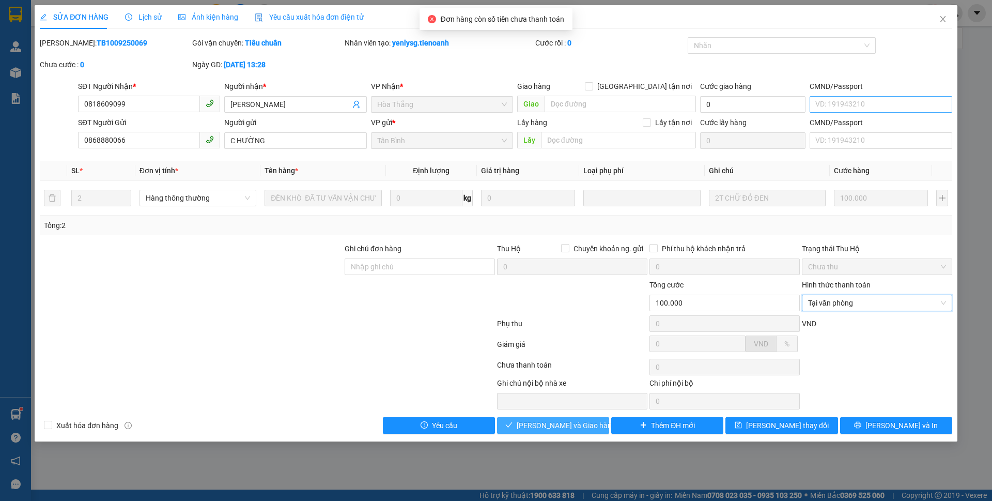
click at [566, 424] on span "[PERSON_NAME] và Giao hàng" at bounding box center [566, 425] width 99 height 11
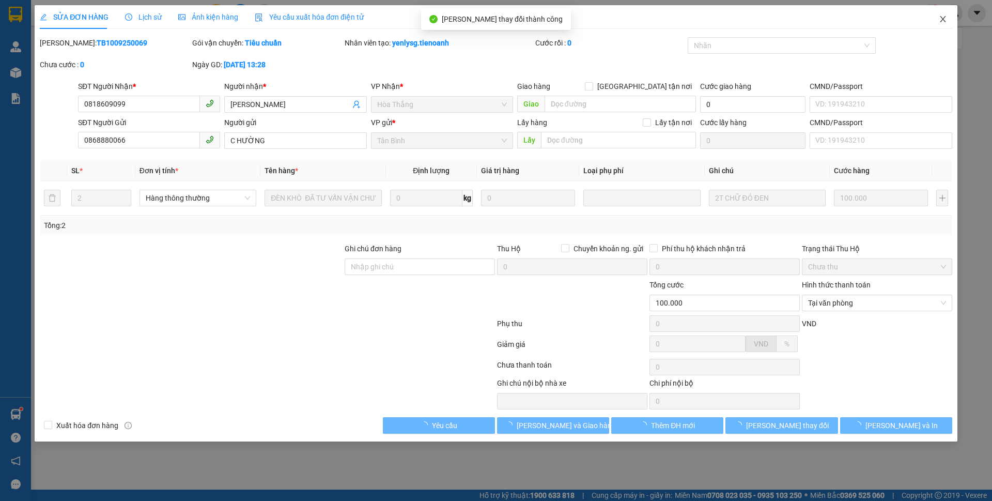
click at [939, 22] on icon "close" at bounding box center [943, 19] width 8 height 8
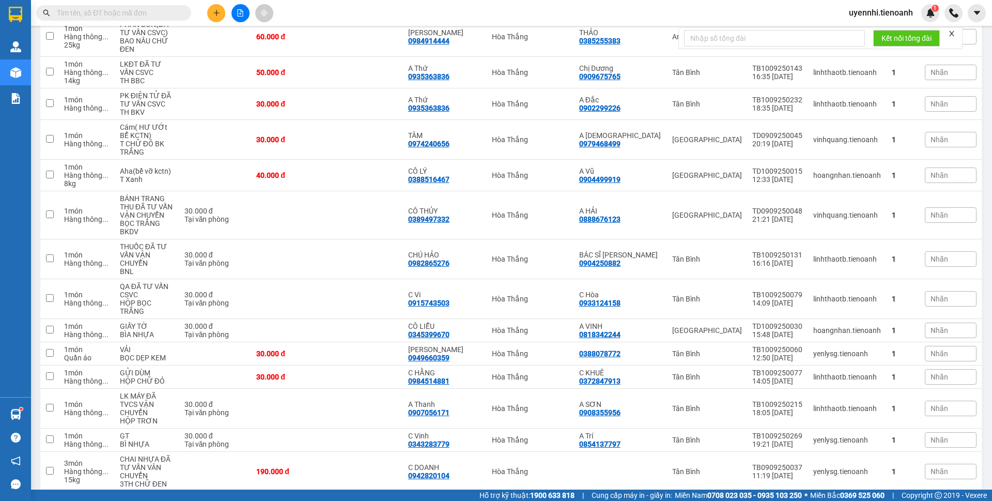
scroll to position [467, 0]
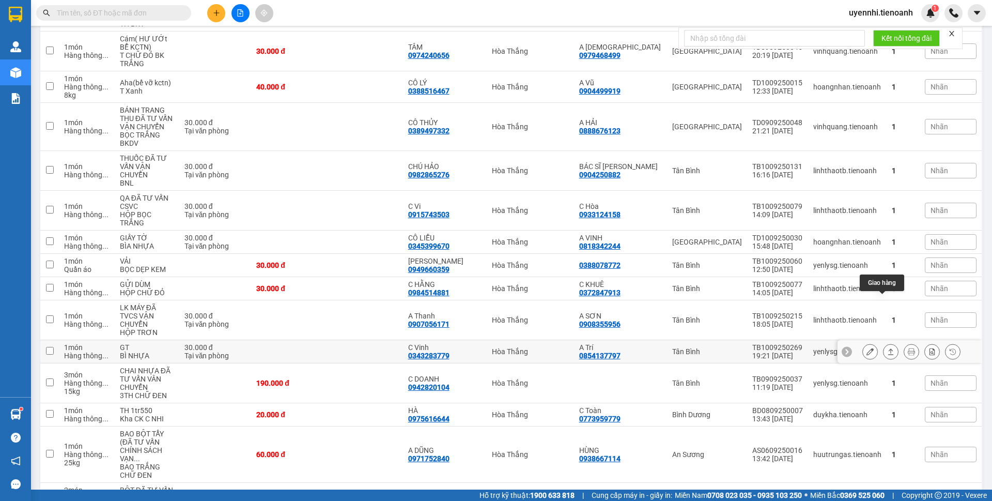
click at [884, 343] on button at bounding box center [891, 352] width 14 height 18
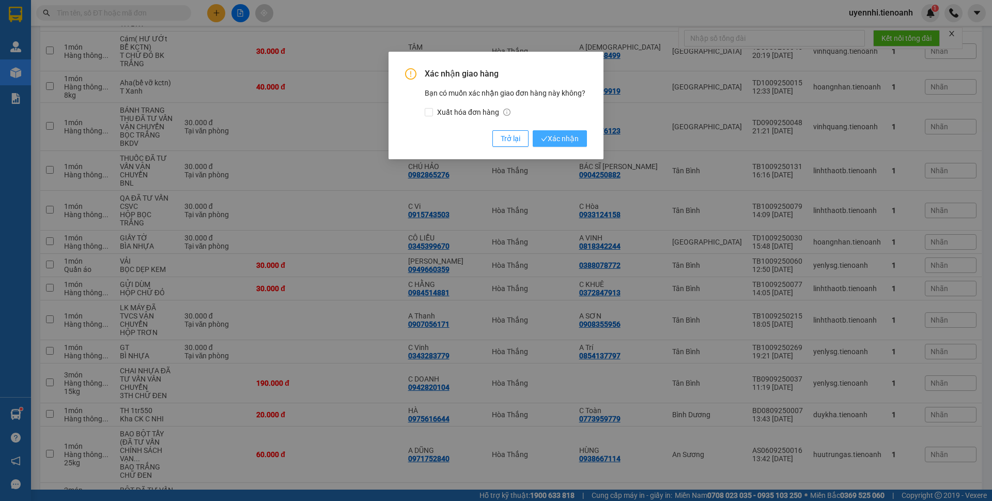
click at [564, 136] on span "Xác nhận" at bounding box center [560, 138] width 38 height 11
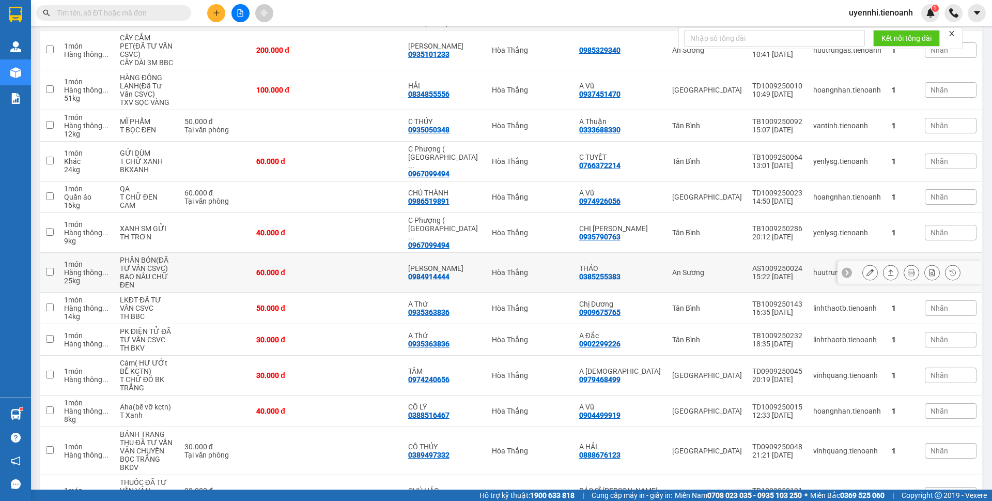
scroll to position [91, 0]
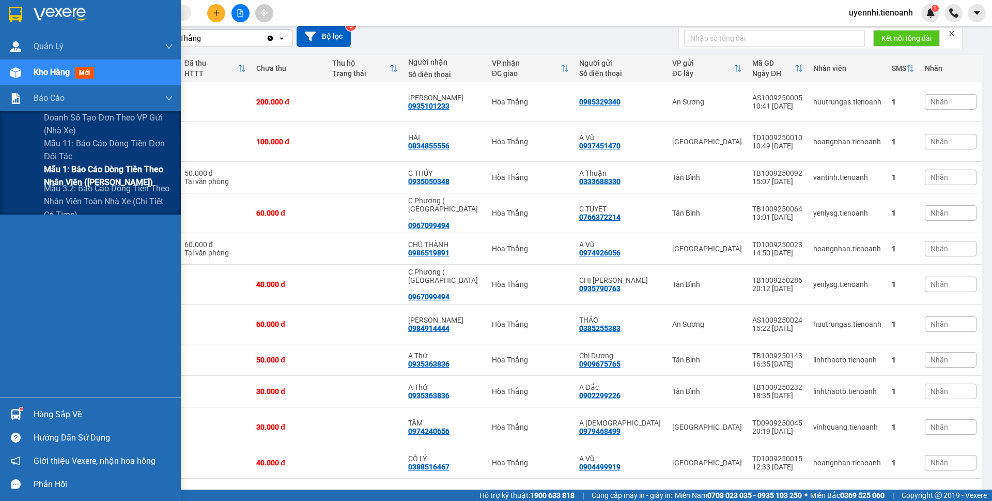
click at [71, 168] on span "Mẫu 1: Báo cáo dòng tiền theo nhân viên ([PERSON_NAME])" at bounding box center [108, 176] width 129 height 26
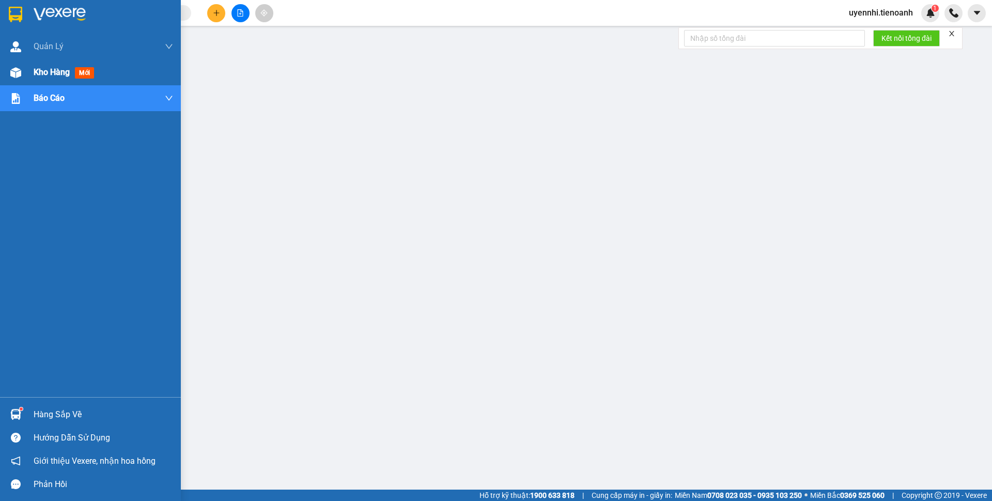
click at [62, 70] on span "Kho hàng" at bounding box center [52, 72] width 36 height 10
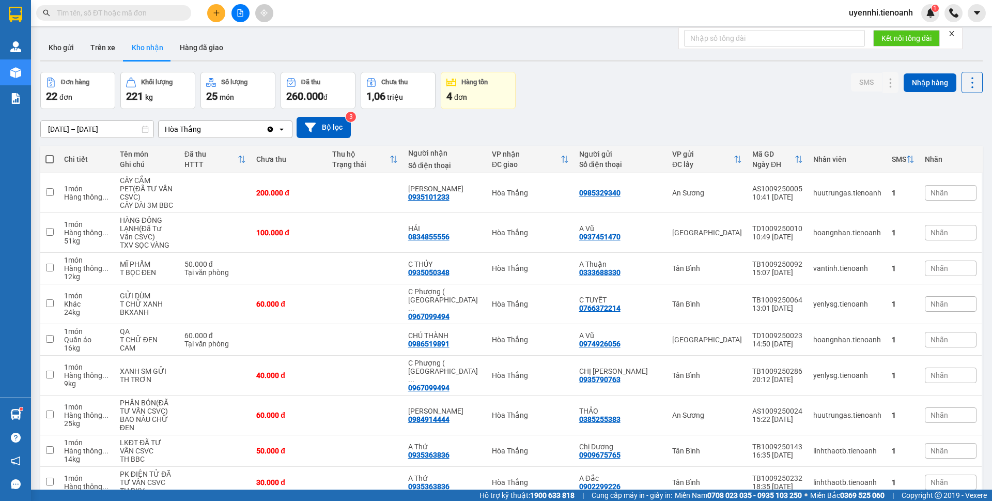
click at [505, 155] on div "VP nhận" at bounding box center [526, 154] width 69 height 8
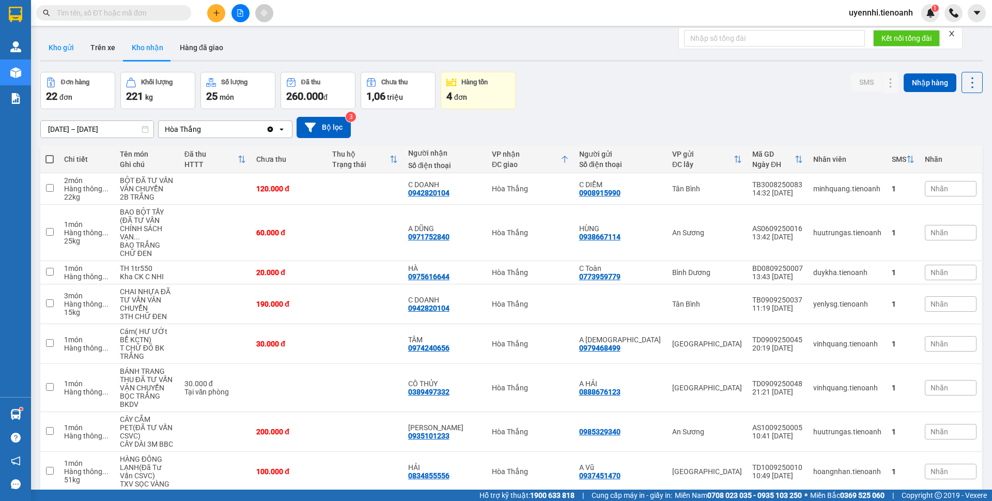
click at [62, 42] on button "Kho gửi" at bounding box center [61, 47] width 42 height 25
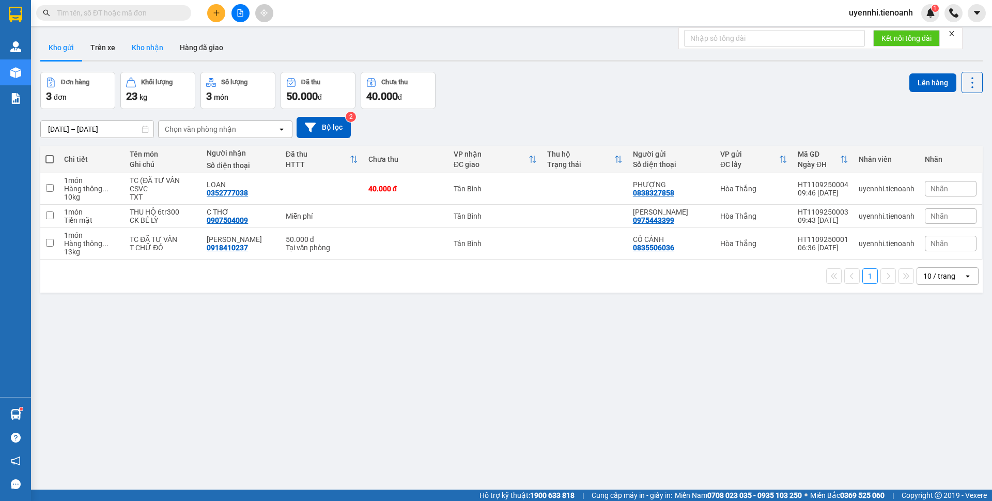
click at [149, 50] on button "Kho nhận" at bounding box center [148, 47] width 48 height 25
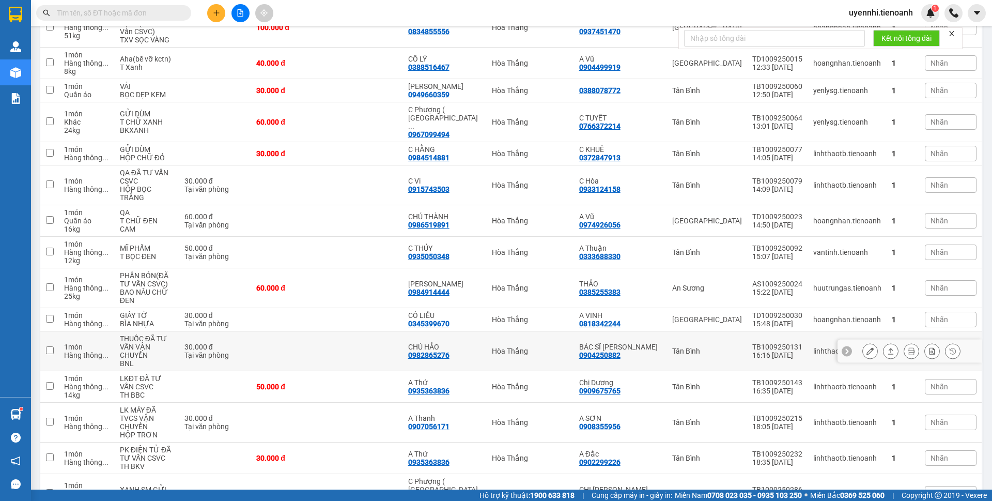
scroll to position [453, 0]
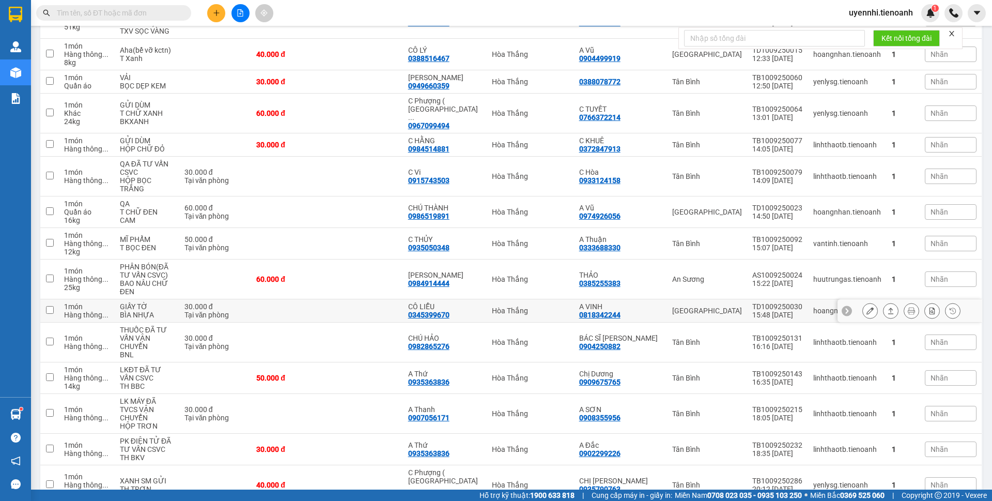
click at [887, 307] on icon at bounding box center [890, 310] width 7 height 7
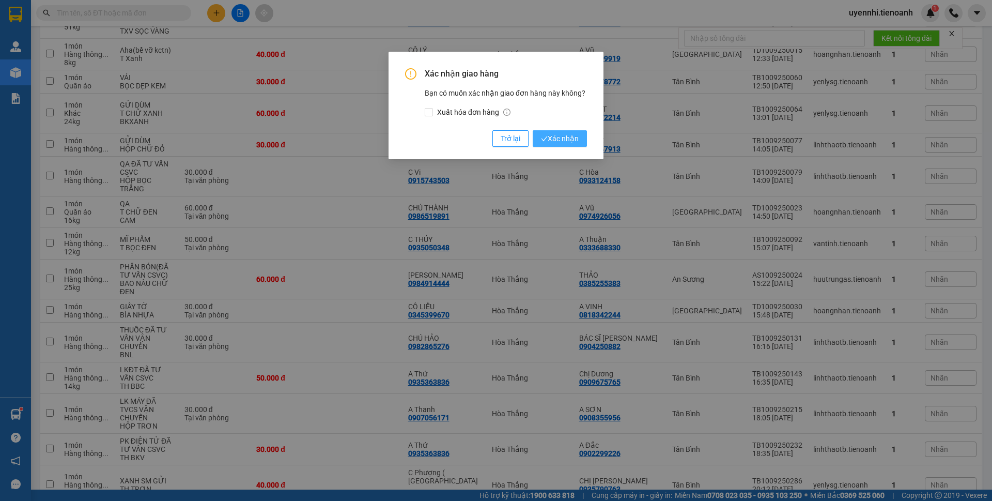
click at [556, 135] on span "Xác nhận" at bounding box center [560, 138] width 38 height 11
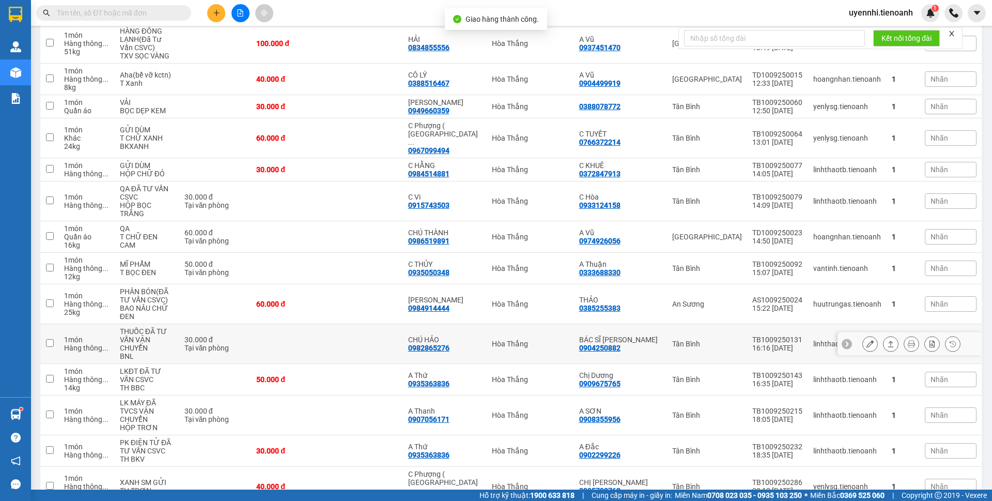
scroll to position [429, 0]
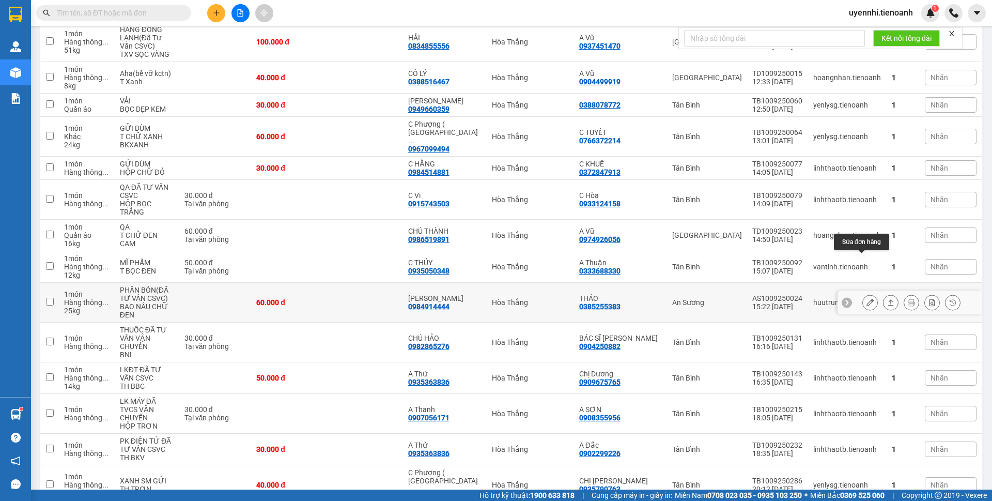
click at [867, 299] on icon at bounding box center [870, 302] width 7 height 7
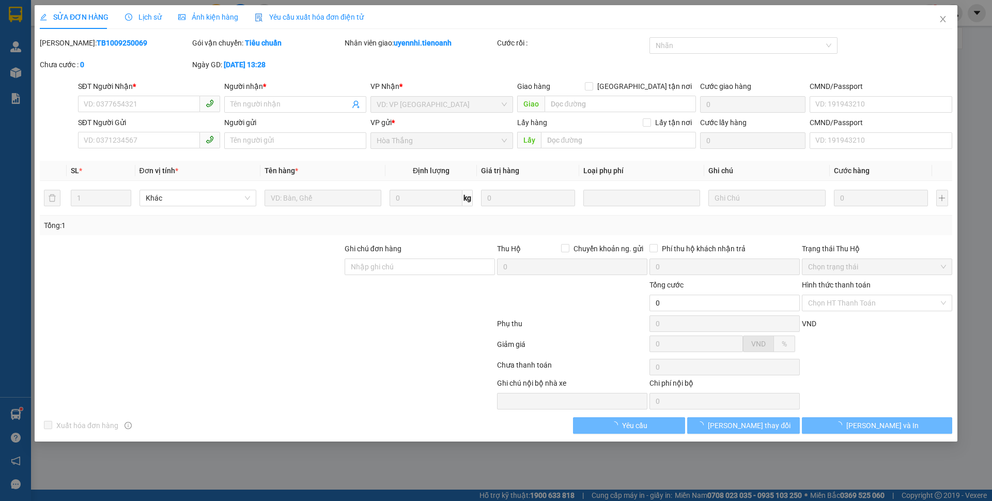
type input "0984914444"
type input "[PERSON_NAME]"
type input "0385255383"
type input "THẢO"
type input "60.000"
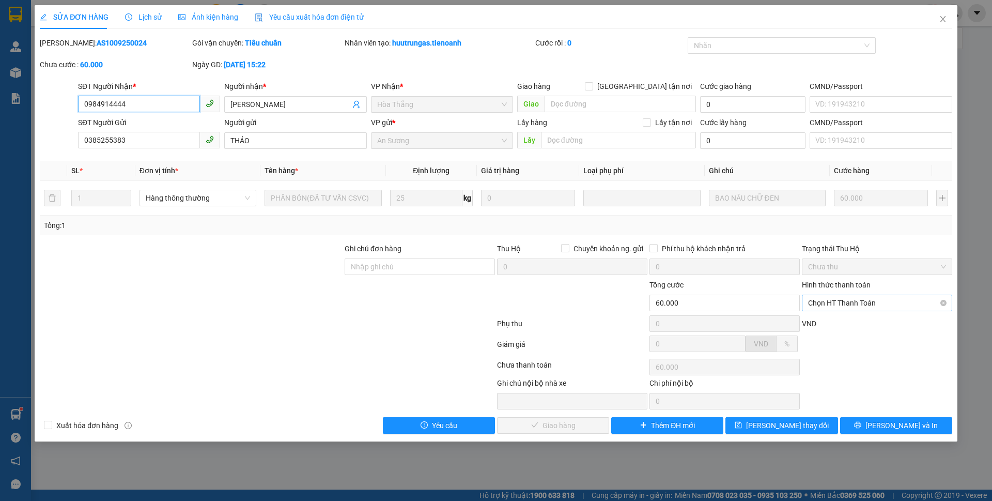
click at [844, 303] on span "Chọn HT Thanh Toán" at bounding box center [877, 303] width 138 height 16
drag, startPoint x: 831, startPoint y: 325, endPoint x: 605, endPoint y: 397, distance: 237.8
click at [830, 324] on div "Tại văn phòng" at bounding box center [877, 323] width 138 height 11
type input "0"
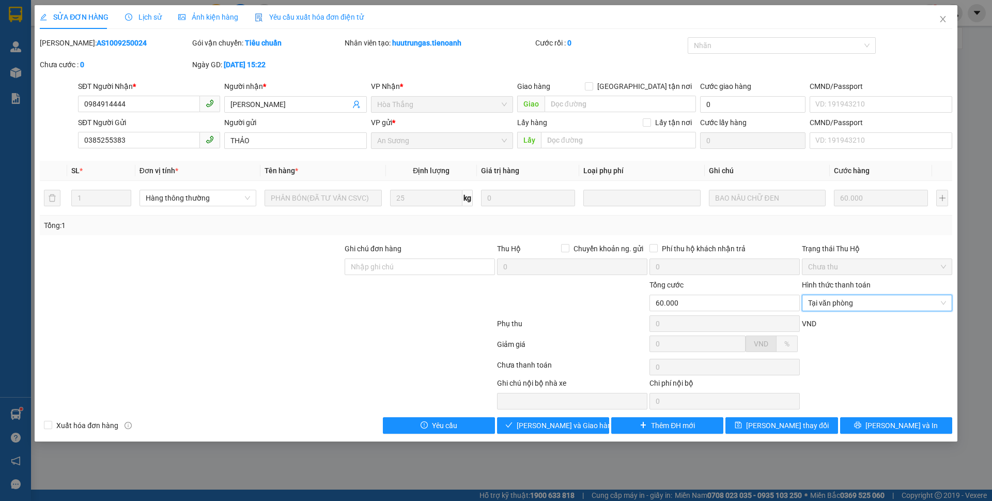
click at [564, 434] on div "SỬA ĐƠN HÀNG Lịch sử Ảnh kiện hàng Yêu cầu xuất hóa đơn điện tử Total Paid Fee …" at bounding box center [496, 223] width 923 height 436
click at [571, 424] on span "[PERSON_NAME] và Giao hàng" at bounding box center [566, 425] width 99 height 11
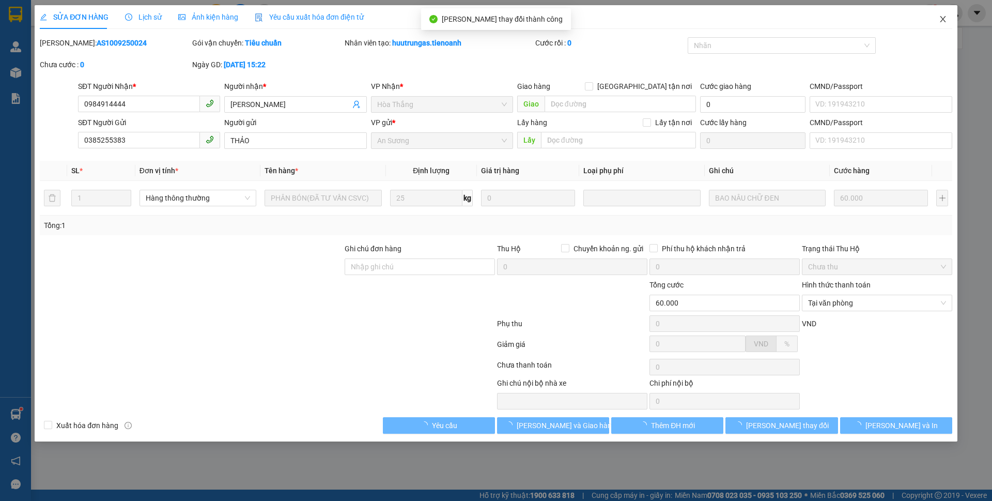
click at [946, 19] on icon "close" at bounding box center [943, 19] width 8 height 8
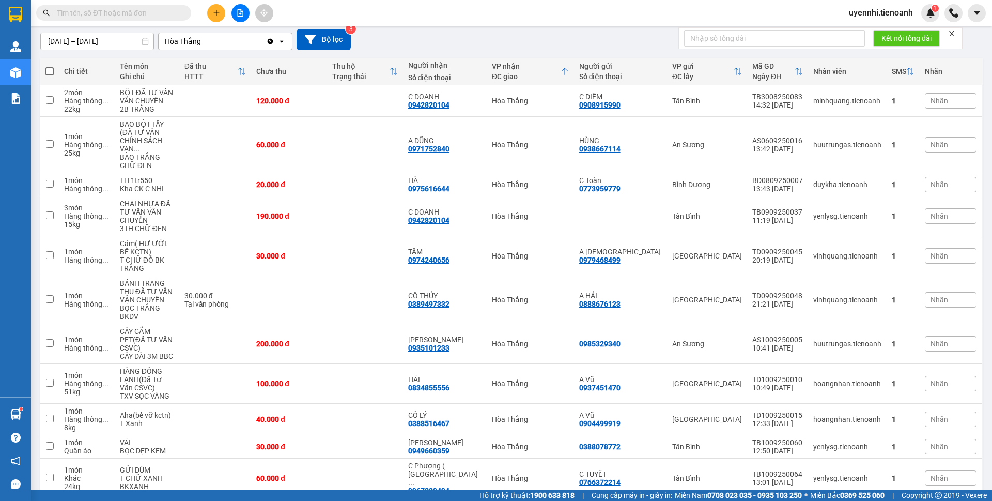
scroll to position [80, 0]
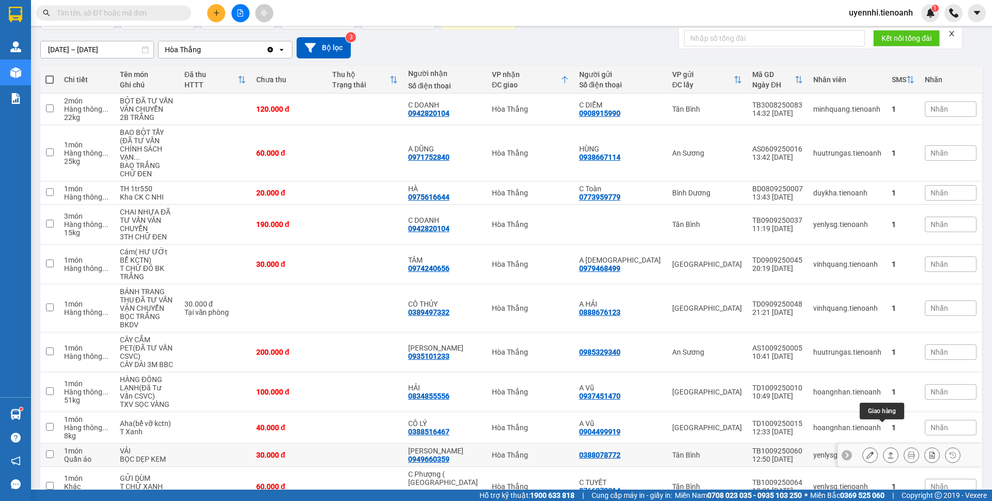
click at [888, 452] on icon at bounding box center [891, 455] width 6 height 6
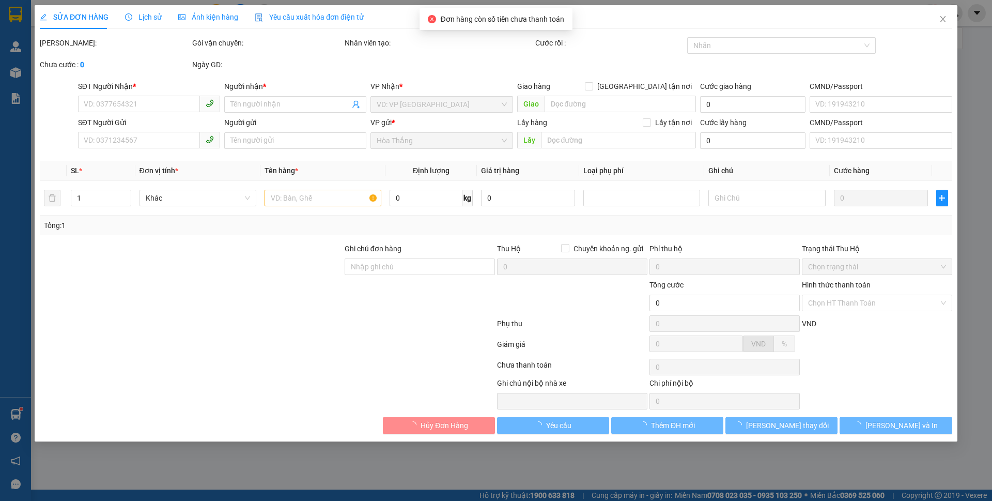
type input "0949660359"
type input "[PERSON_NAME]"
type input "0388078772"
type input "30.000"
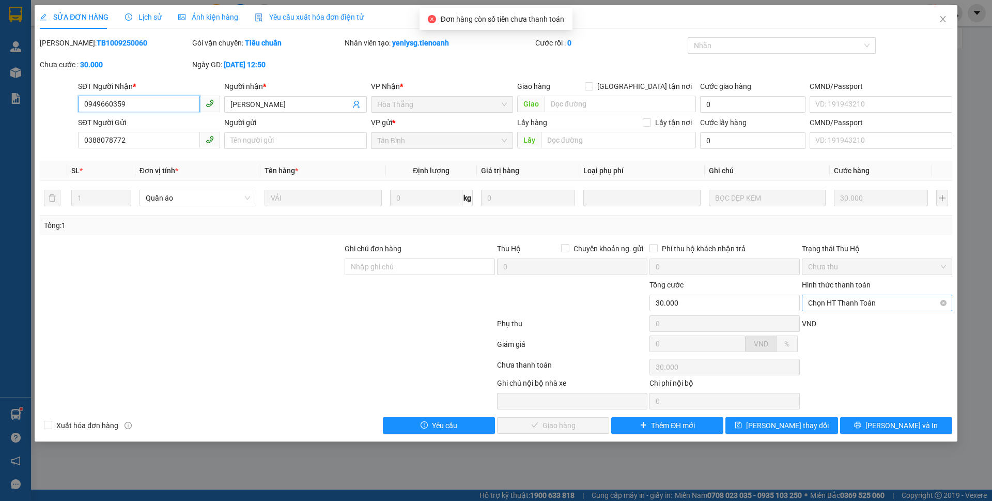
click at [837, 304] on span "Chọn HT Thanh Toán" at bounding box center [877, 303] width 138 height 16
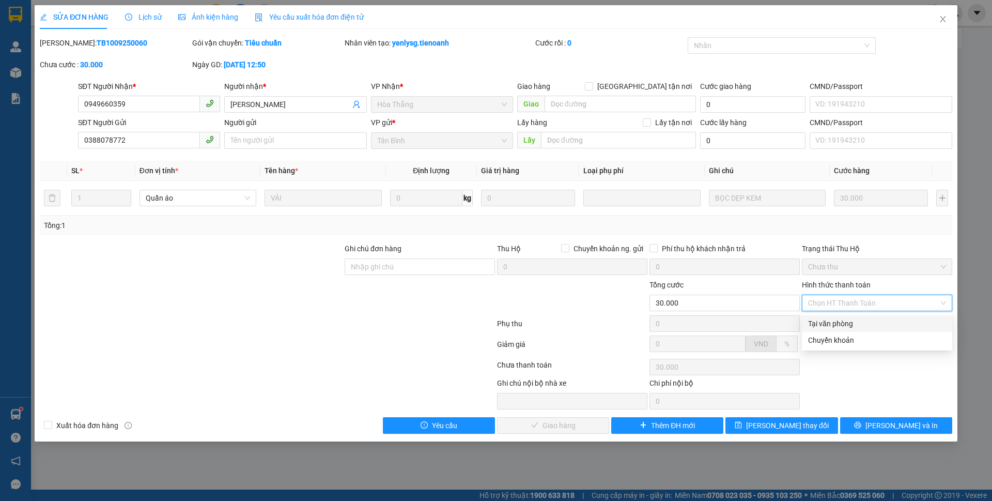
click at [829, 325] on div "Tại văn phòng" at bounding box center [877, 323] width 138 height 11
type input "0"
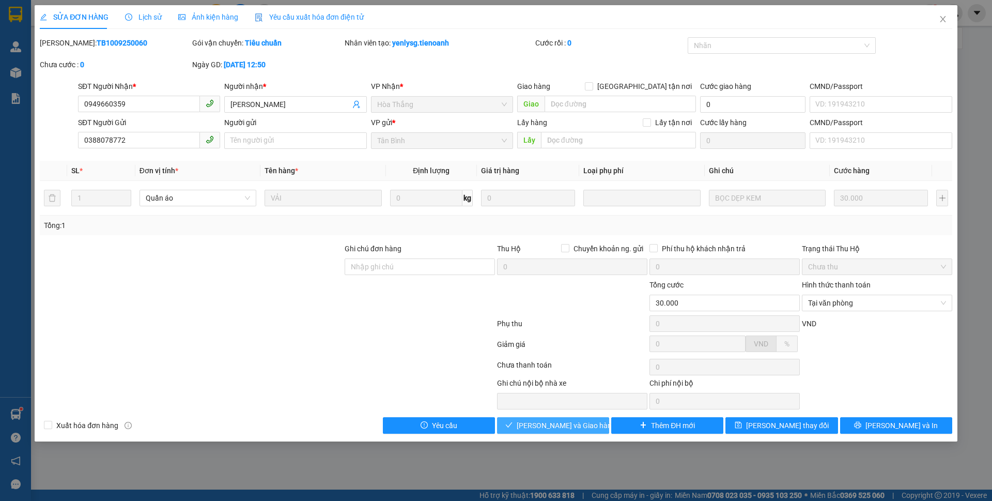
click at [570, 424] on span "[PERSON_NAME] và Giao hàng" at bounding box center [566, 425] width 99 height 11
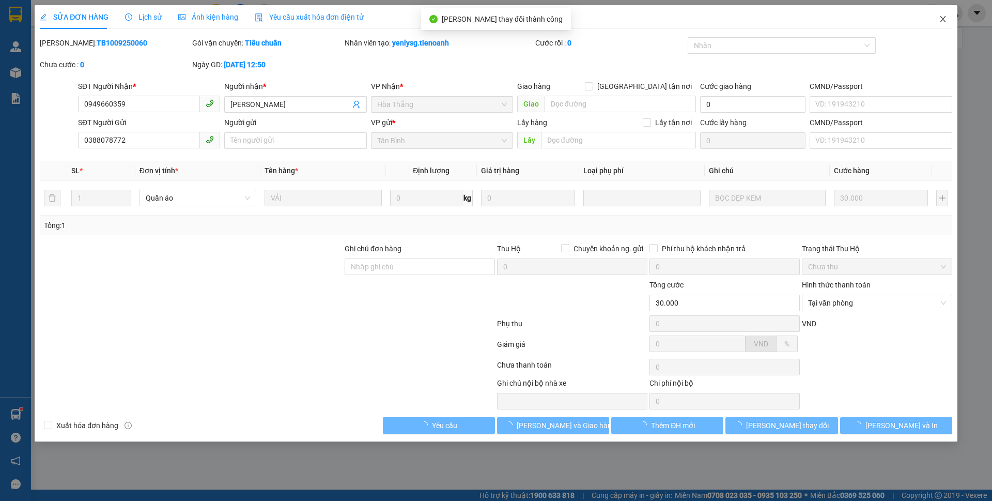
click at [943, 22] on icon "close" at bounding box center [943, 19] width 8 height 8
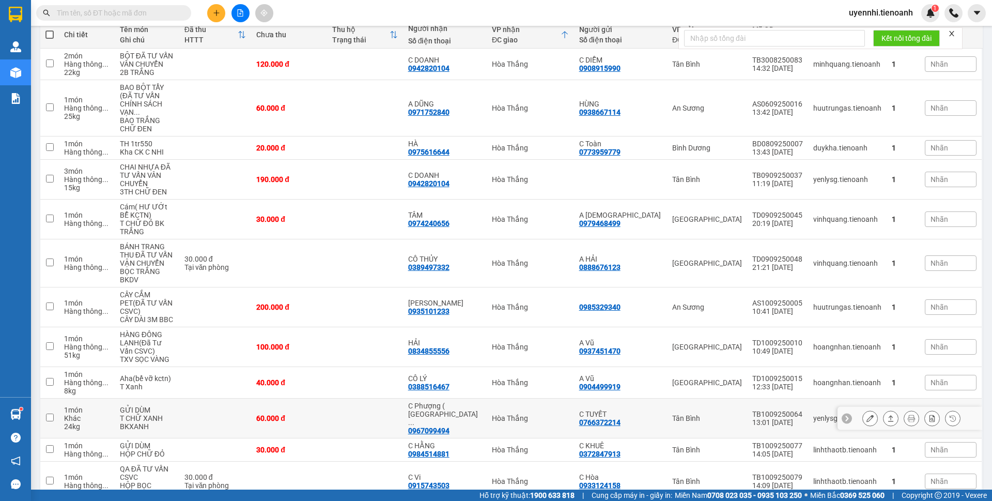
scroll to position [108, 0]
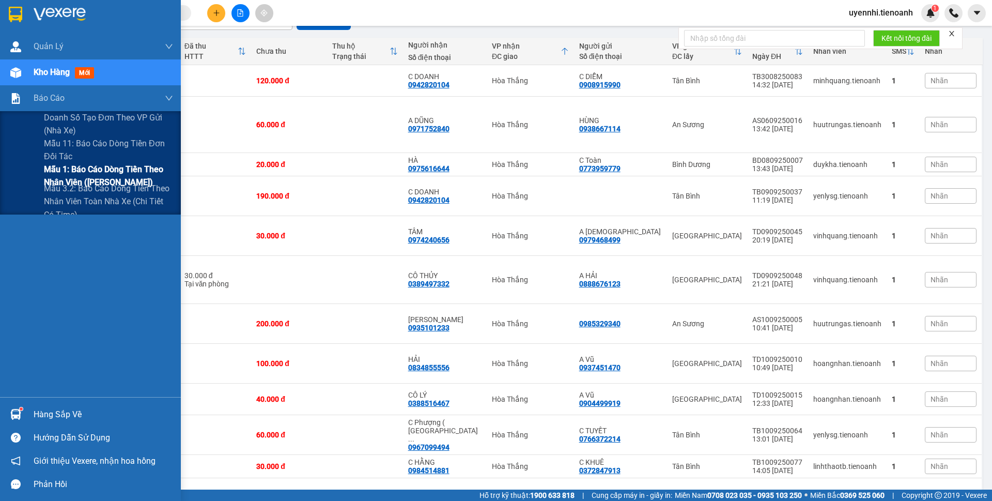
click at [65, 176] on span "Mẫu 1: Báo cáo dòng tiền theo nhân viên ([PERSON_NAME])" at bounding box center [108, 176] width 129 height 26
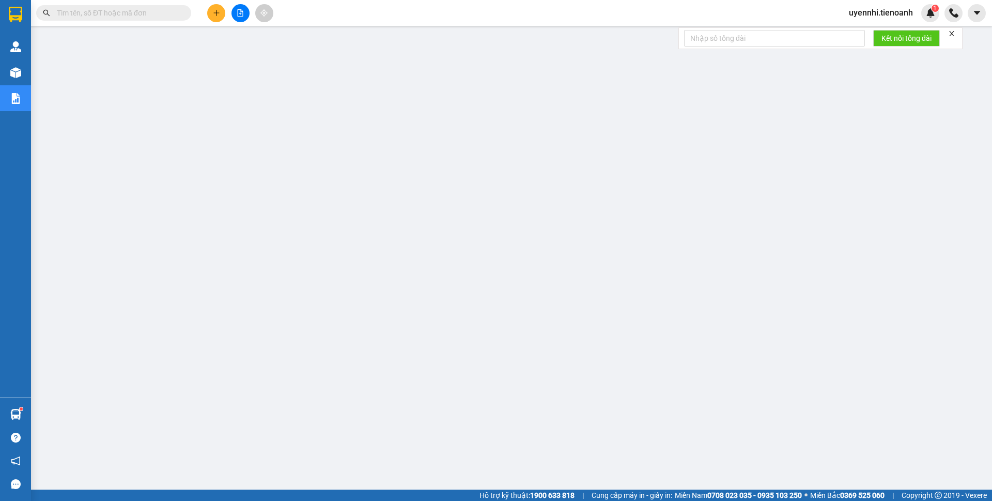
scroll to position [12, 0]
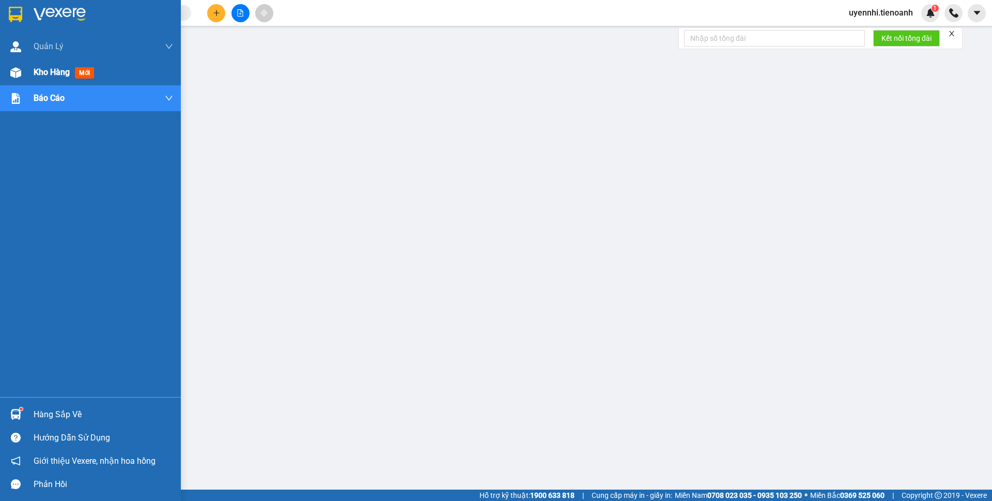
click at [55, 70] on span "Kho hàng" at bounding box center [52, 72] width 36 height 10
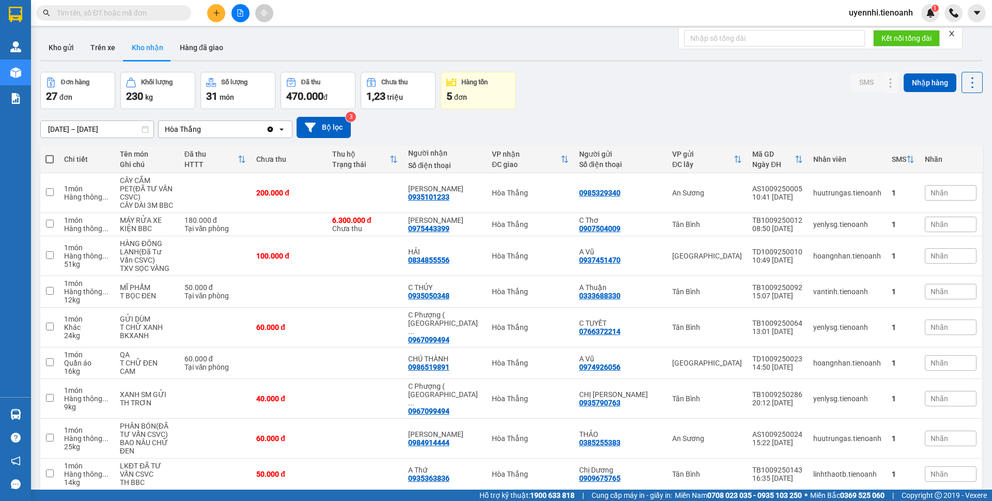
click at [210, 13] on button at bounding box center [216, 13] width 18 height 18
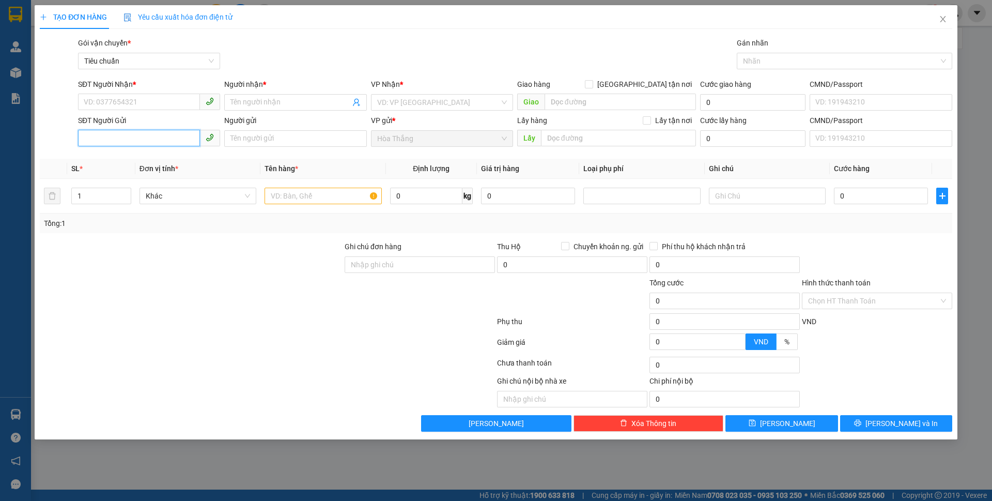
click at [157, 134] on input "SĐT Người Gửi" at bounding box center [139, 138] width 122 height 17
type input "0907504009"
drag, startPoint x: 144, startPoint y: 138, endPoint x: 58, endPoint y: 135, distance: 85.8
click at [58, 135] on div "SĐT Người Gửi 0907504009 0907504009 Người gửi Tên người gửi VP gửi * Hòa Thắng …" at bounding box center [496, 133] width 915 height 36
type input "0907504009"
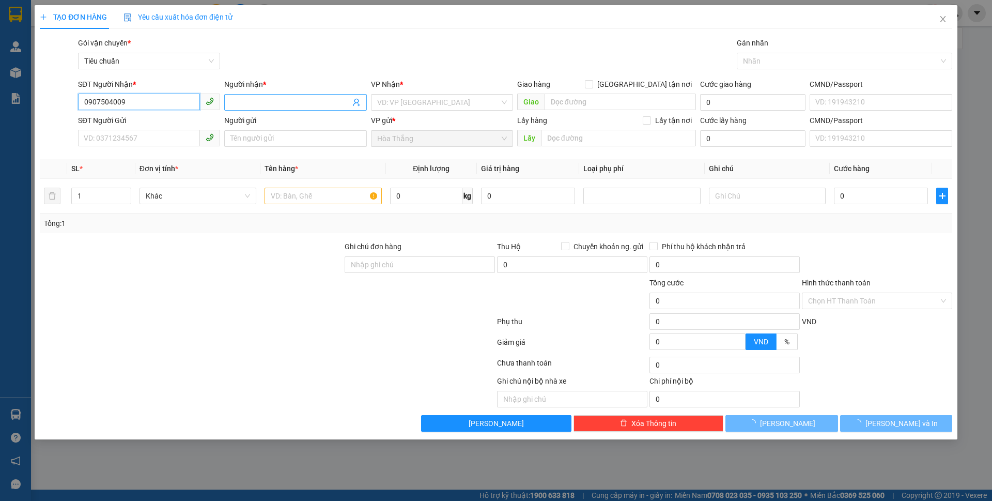
type input "0907504009"
click at [260, 103] on input "Người nhận *" at bounding box center [289, 102] width 119 height 11
type input "C THƠ"
click at [392, 102] on input "search" at bounding box center [438, 103] width 122 height 16
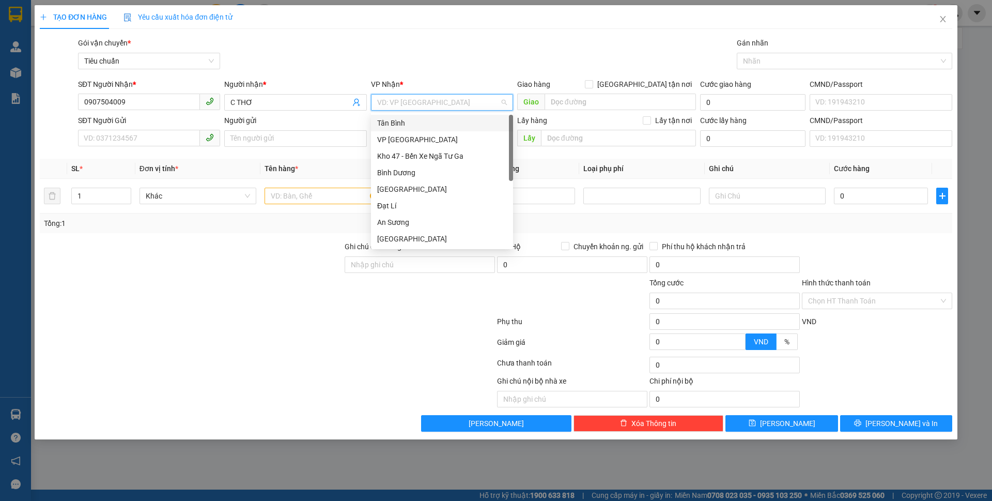
click at [384, 123] on div "Tân Bình" at bounding box center [442, 122] width 130 height 11
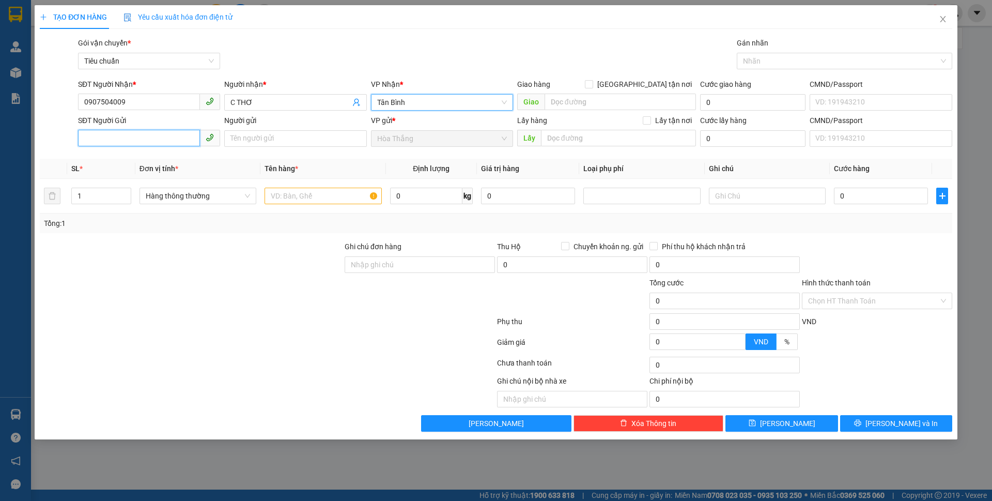
drag, startPoint x: 124, startPoint y: 140, endPoint x: 125, endPoint y: 128, distance: 11.9
click at [125, 138] on input "SĐT Người Gửi" at bounding box center [139, 138] width 122 height 17
type input "0975443399"
click at [244, 140] on input "Người gửi" at bounding box center [295, 138] width 142 height 17
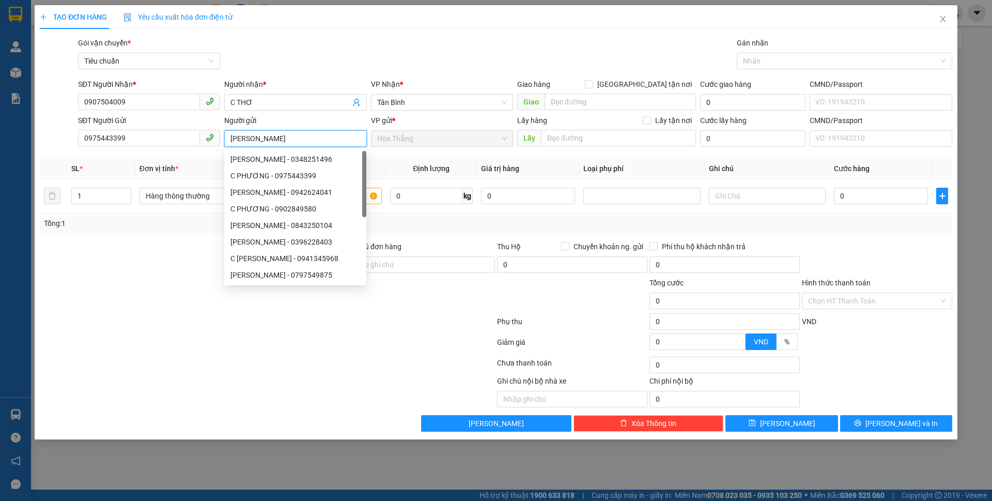
type input "[PERSON_NAME]"
click at [115, 292] on div at bounding box center [191, 295] width 305 height 36
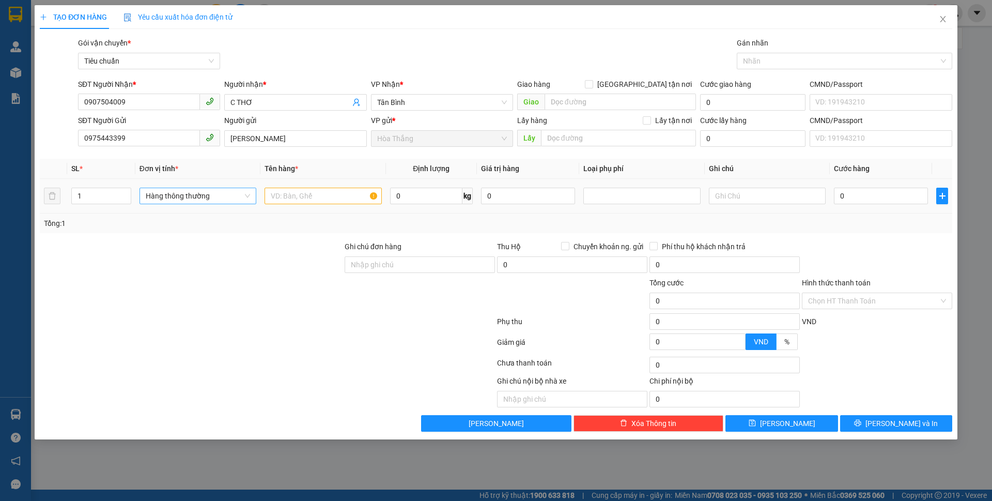
click at [195, 203] on span "Hàng thông thường" at bounding box center [198, 196] width 104 height 16
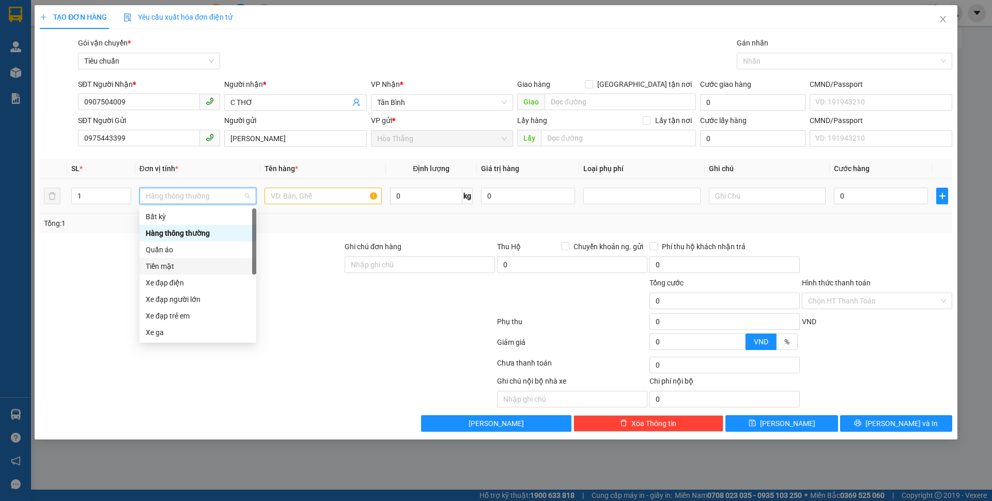
drag, startPoint x: 168, startPoint y: 266, endPoint x: 292, endPoint y: 209, distance: 136.0
click at [169, 266] on div "Tiền mặt" at bounding box center [198, 265] width 104 height 11
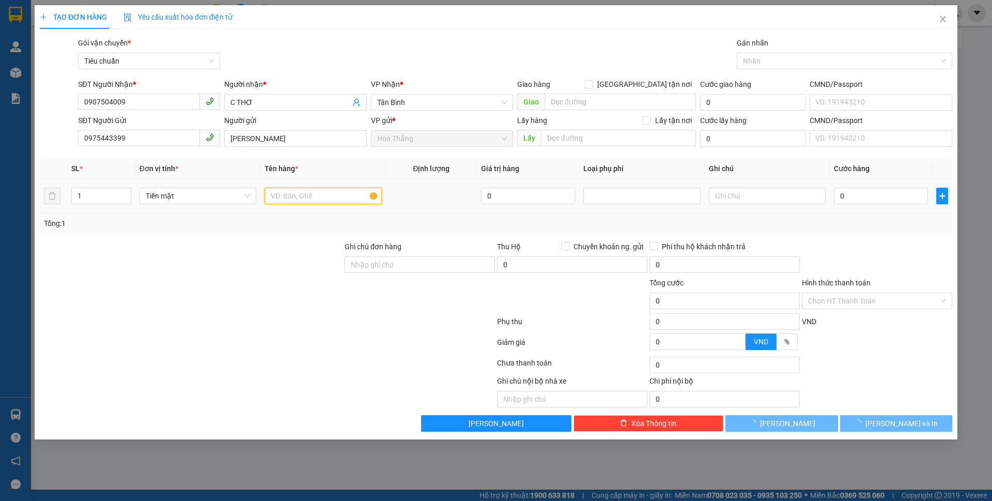
click at [308, 193] on input "text" at bounding box center [323, 196] width 117 height 17
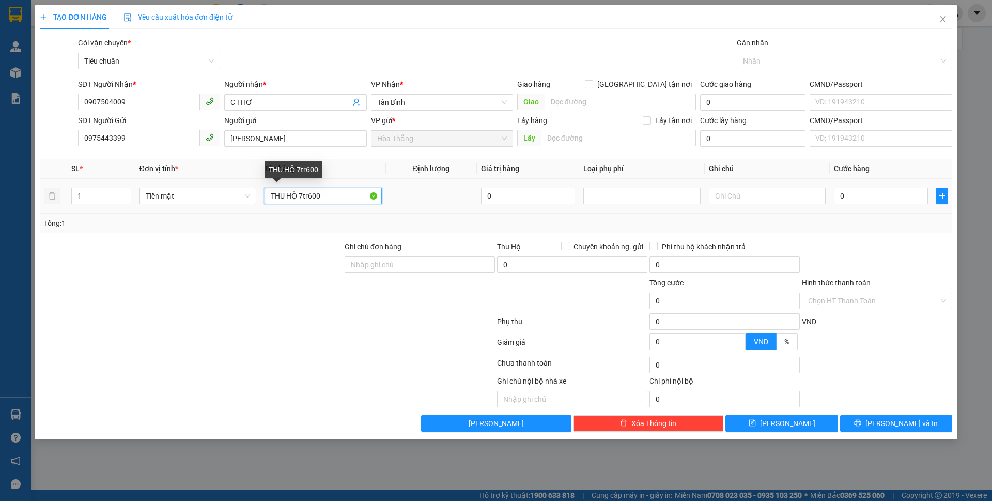
drag, startPoint x: 310, startPoint y: 197, endPoint x: 343, endPoint y: 200, distance: 32.8
click at [343, 200] on input "THU HỘ 7tr600" at bounding box center [323, 196] width 117 height 17
type input "THU HỘ 6tr300"
click at [749, 197] on input "text" at bounding box center [767, 196] width 117 height 17
type input "c"
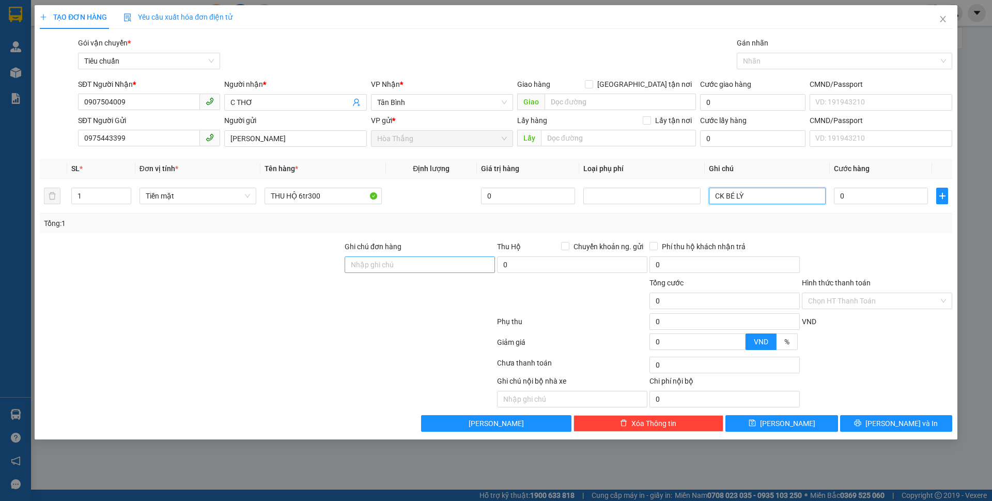
type input "CK BÉ LỲ"
click at [391, 266] on input "Ghi chú đơn hàng" at bounding box center [420, 264] width 150 height 17
type input "Thu Hộ CR"
click at [824, 293] on input "Hình thức thanh toán" at bounding box center [873, 301] width 131 height 16
click at [830, 353] on div "Miễn phí" at bounding box center [877, 354] width 138 height 11
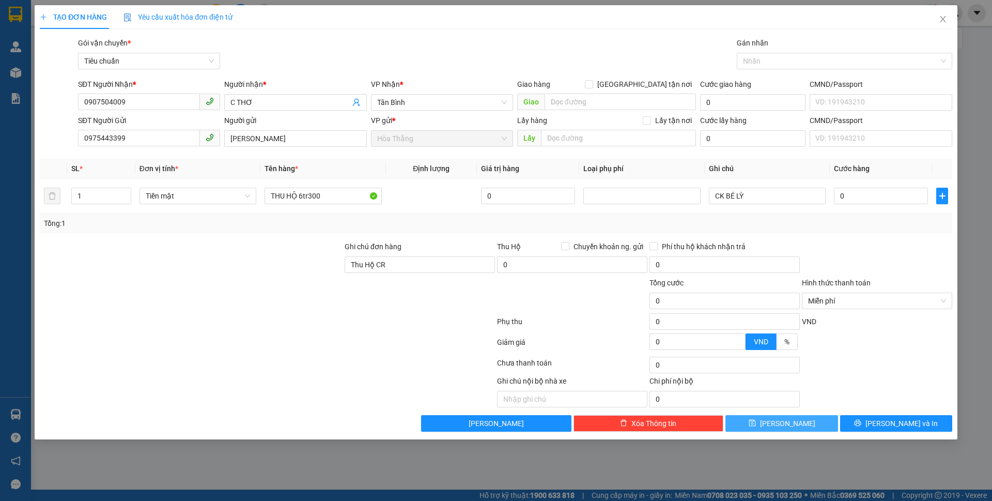
click at [769, 425] on button "[PERSON_NAME]" at bounding box center [782, 423] width 112 height 17
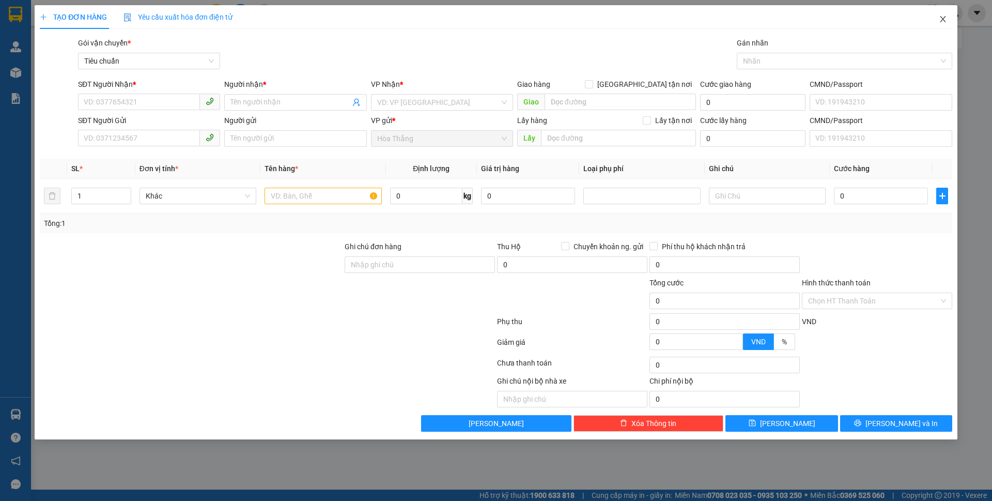
click at [942, 17] on icon "close" at bounding box center [943, 19] width 8 height 8
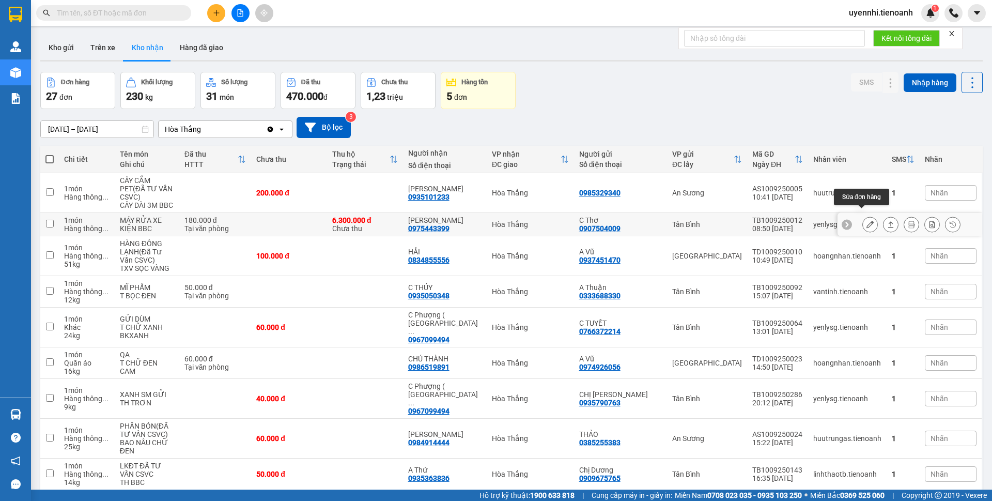
click at [884, 217] on button at bounding box center [891, 224] width 14 height 18
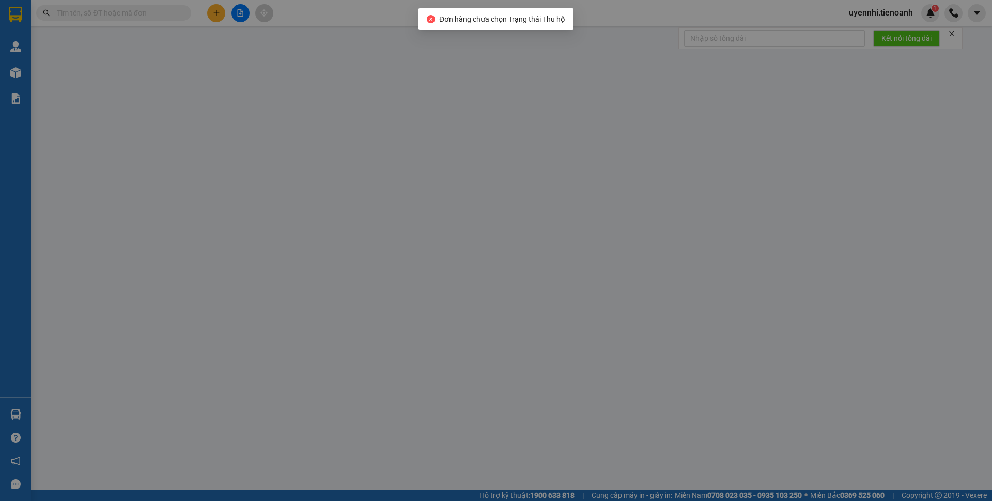
type input "0975443399"
type input "[PERSON_NAME]"
type input "0907504009"
type input "C Thơ"
type input "TH CR"
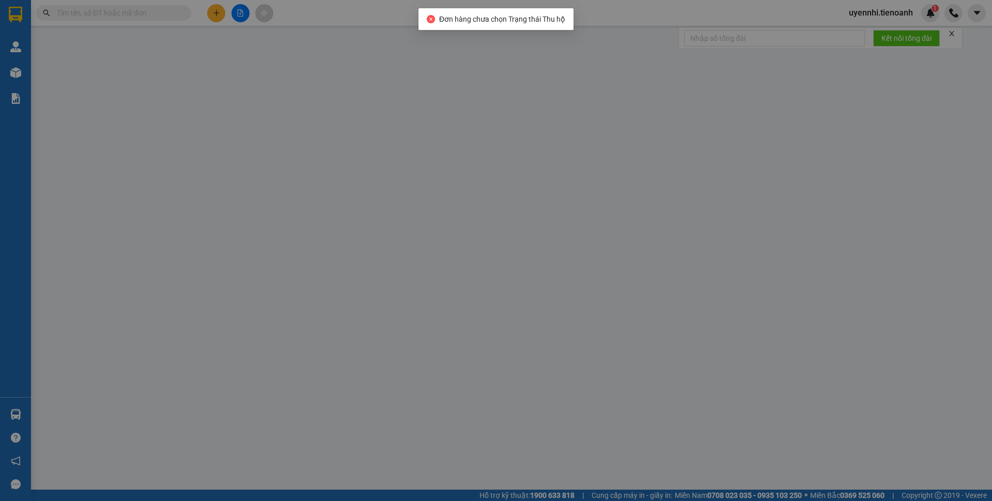
type input "6.300.000"
type input "180.000"
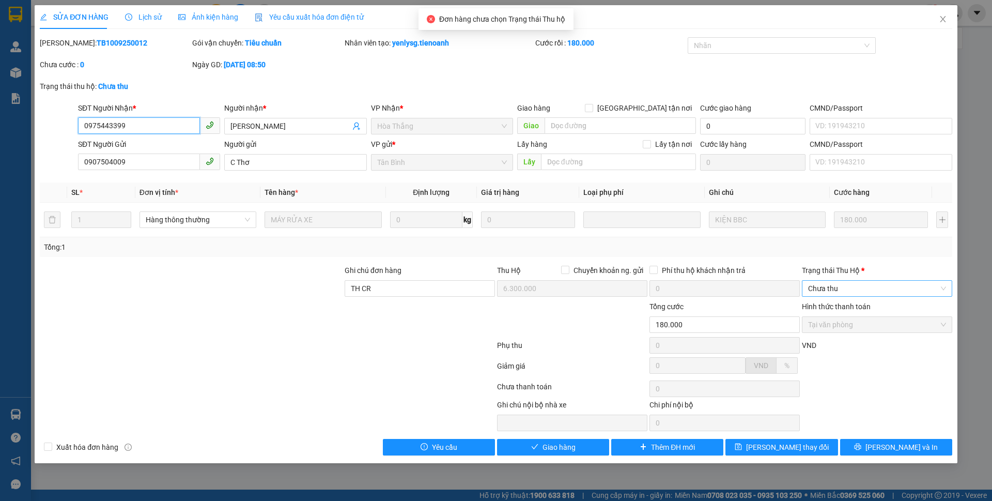
click at [843, 288] on span "Chưa thu" at bounding box center [877, 289] width 138 height 16
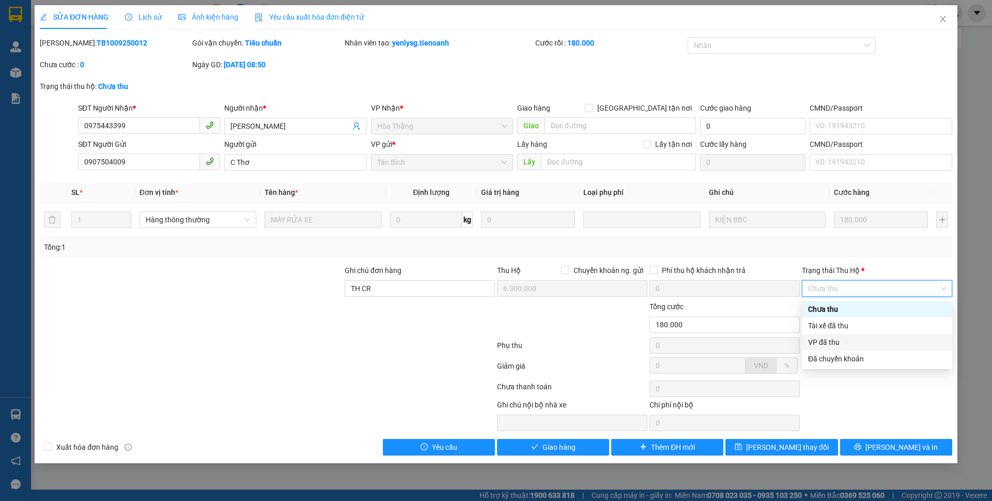
click at [829, 343] on div "VP đã thu" at bounding box center [877, 341] width 138 height 11
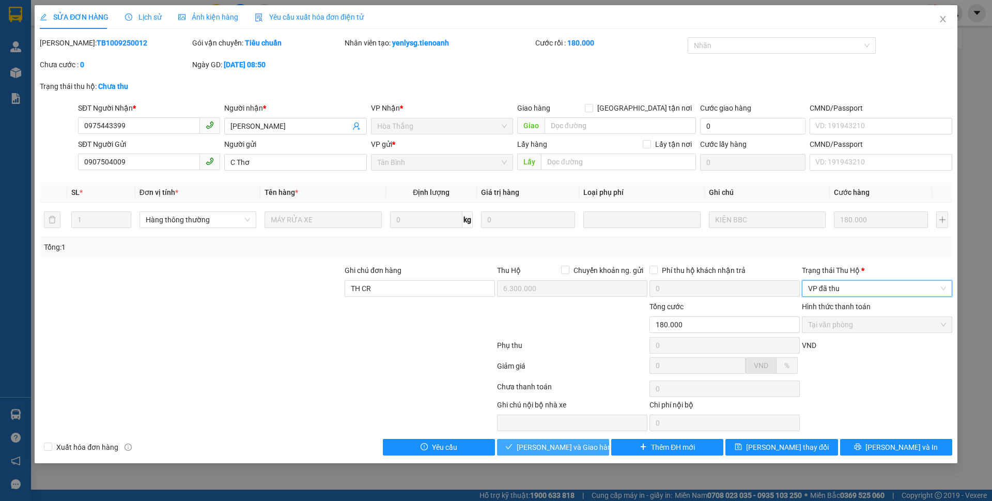
click at [543, 442] on span "[PERSON_NAME] và Giao hàng" at bounding box center [566, 446] width 99 height 11
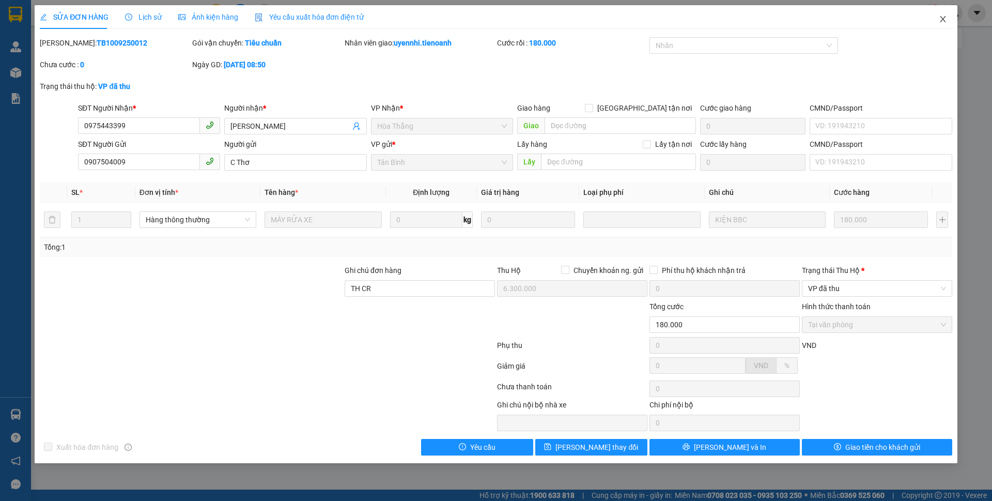
click at [945, 21] on icon "close" at bounding box center [943, 19] width 8 height 8
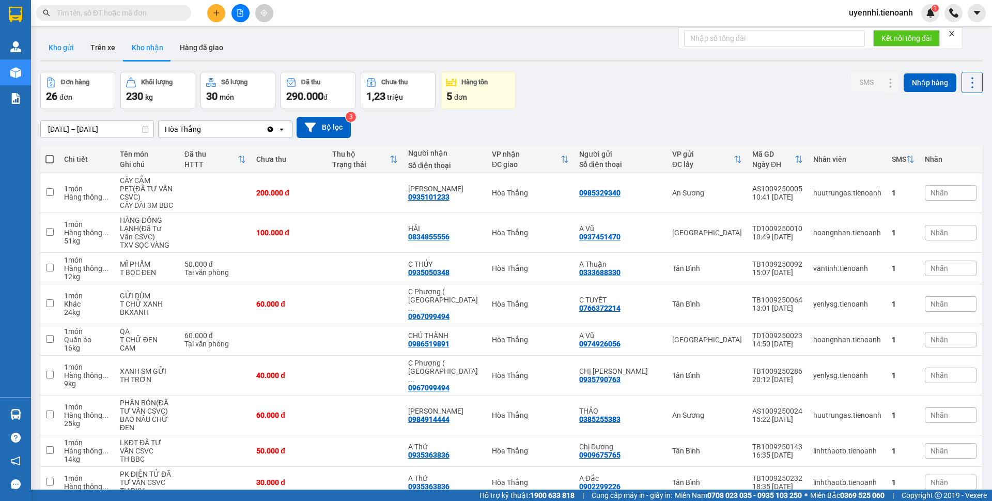
click at [60, 48] on button "Kho gửi" at bounding box center [61, 47] width 42 height 25
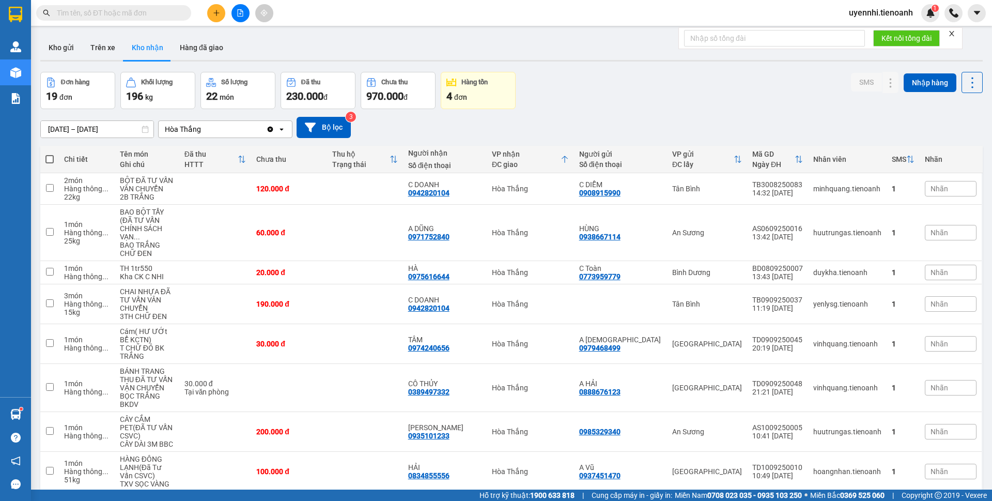
scroll to position [12, 0]
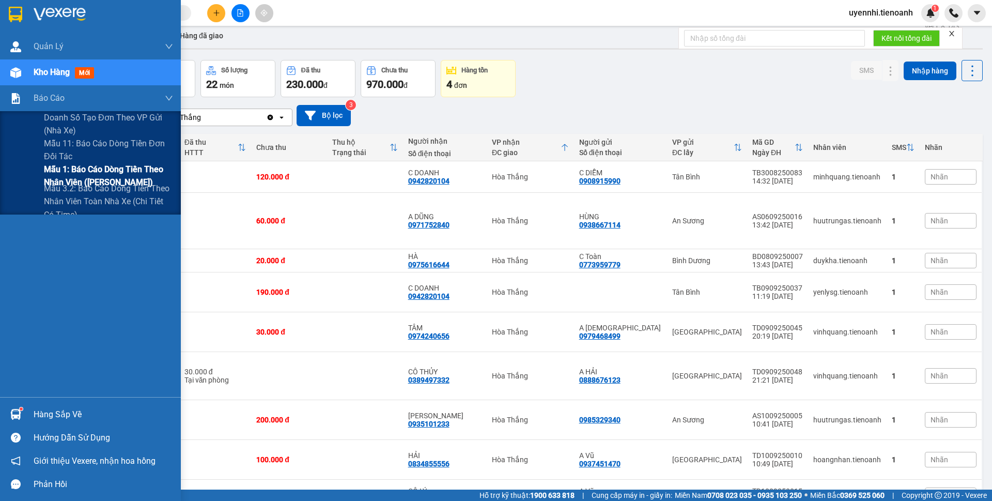
click at [63, 169] on span "Mẫu 1: Báo cáo dòng tiền theo nhân viên ([PERSON_NAME])" at bounding box center [108, 176] width 129 height 26
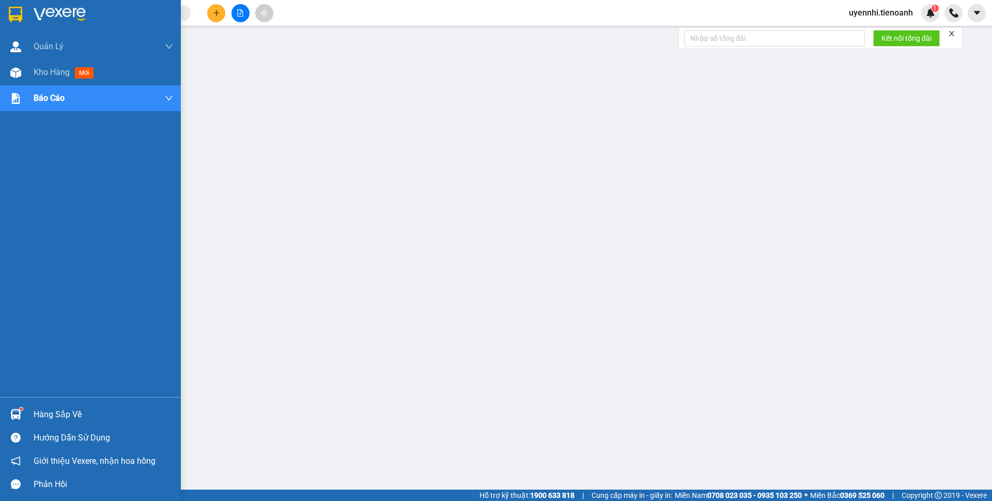
drag, startPoint x: 55, startPoint y: 69, endPoint x: 126, endPoint y: 499, distance: 435.6
click at [56, 69] on span "Kho hàng" at bounding box center [52, 72] width 36 height 10
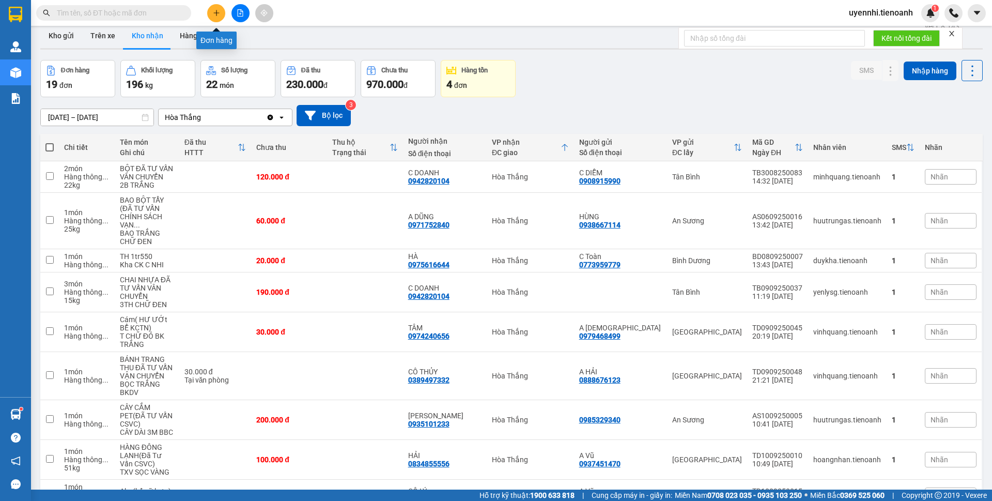
click at [221, 16] on button at bounding box center [216, 13] width 18 height 18
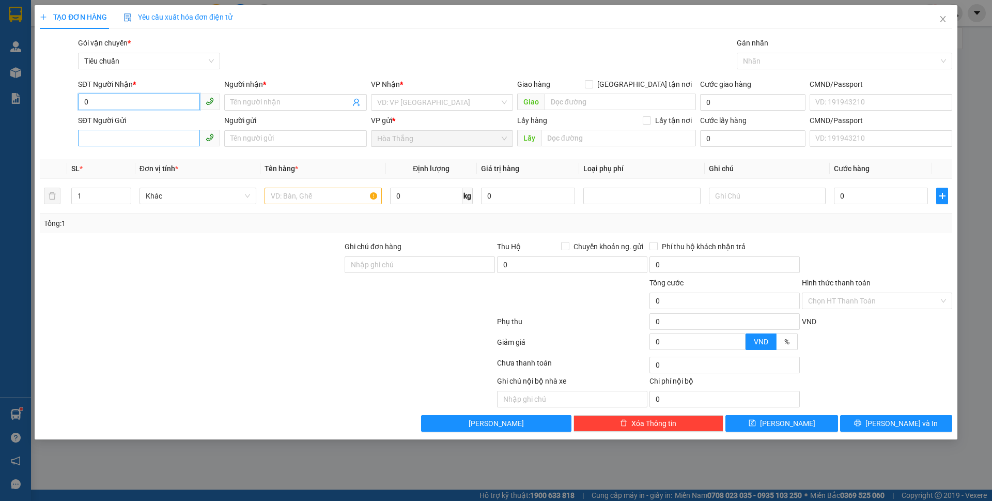
type input "0"
click at [115, 136] on input "SĐT Người Gửi" at bounding box center [139, 138] width 122 height 17
click at [117, 99] on input "0" at bounding box center [139, 102] width 122 height 17
click at [84, 142] on input "SĐT Người Gửi" at bounding box center [139, 138] width 122 height 17
type input "0838327"
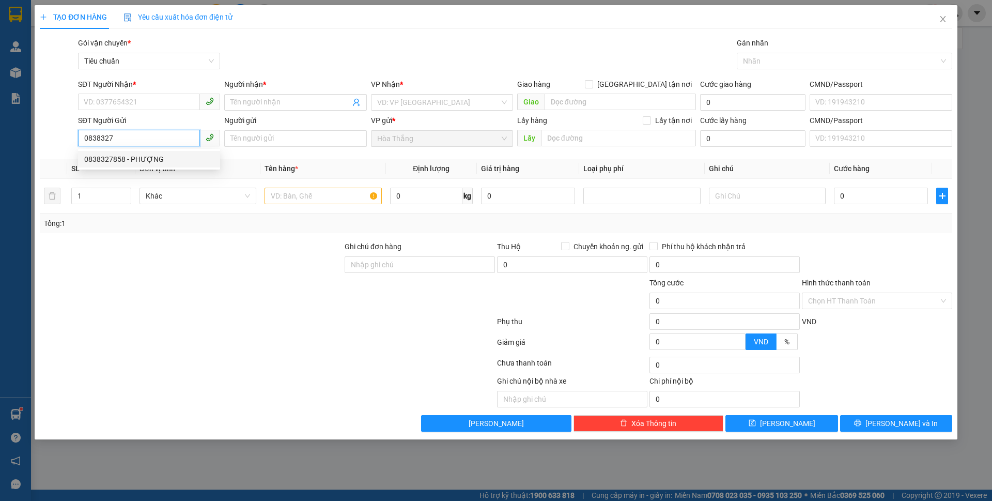
click at [135, 158] on div "0838327858 - PHƯỢNG" at bounding box center [149, 158] width 130 height 11
type input "0352777038"
type input "LOAN"
type input "0838327858"
type input "PHƯỢNG"
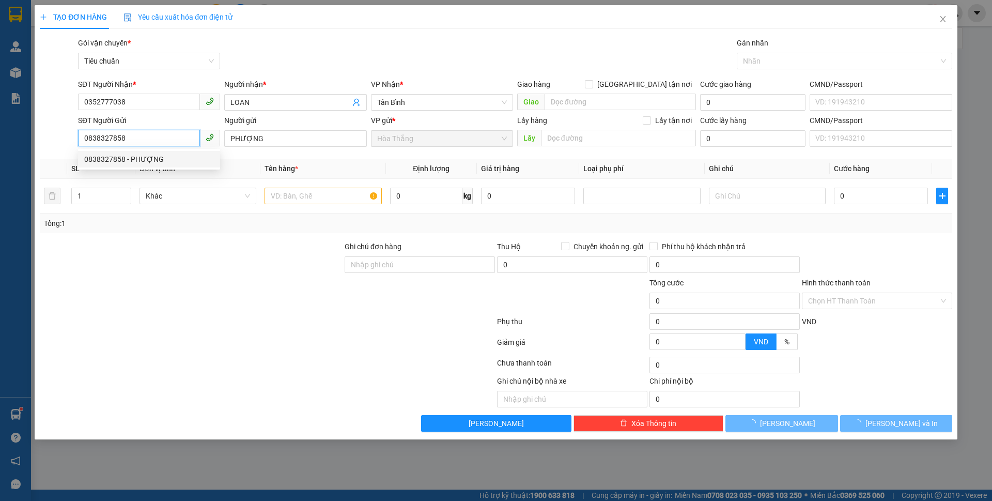
type input "40.000"
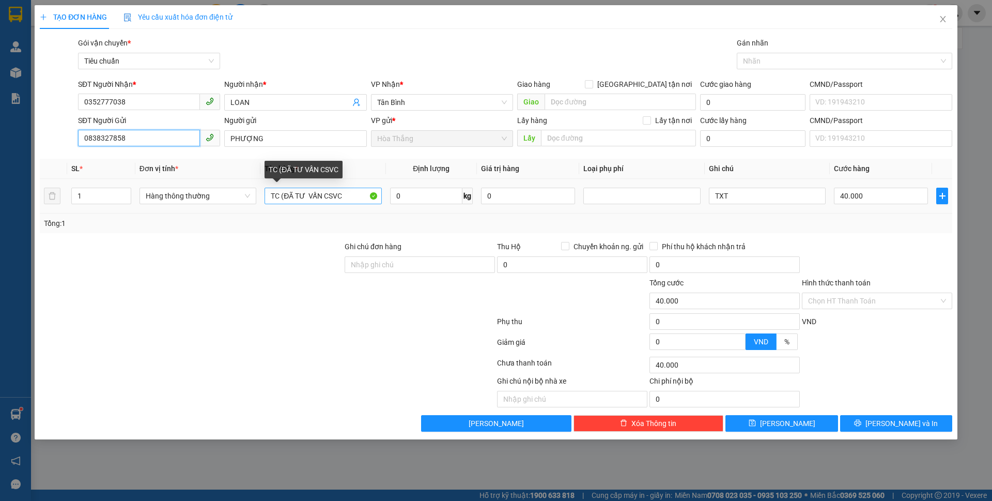
type input "0838327858"
drag, startPoint x: 279, startPoint y: 199, endPoint x: 240, endPoint y: 204, distance: 39.1
click at [240, 204] on tr "1 Hàng thông thường TC (ĐÃ TƯ VẤN CSVC 0 kg 0 TXT 40.000" at bounding box center [496, 196] width 913 height 35
type input "chanh (ĐÃ TƯ VẤN CSVC"
click at [429, 202] on input "0" at bounding box center [426, 196] width 72 height 17
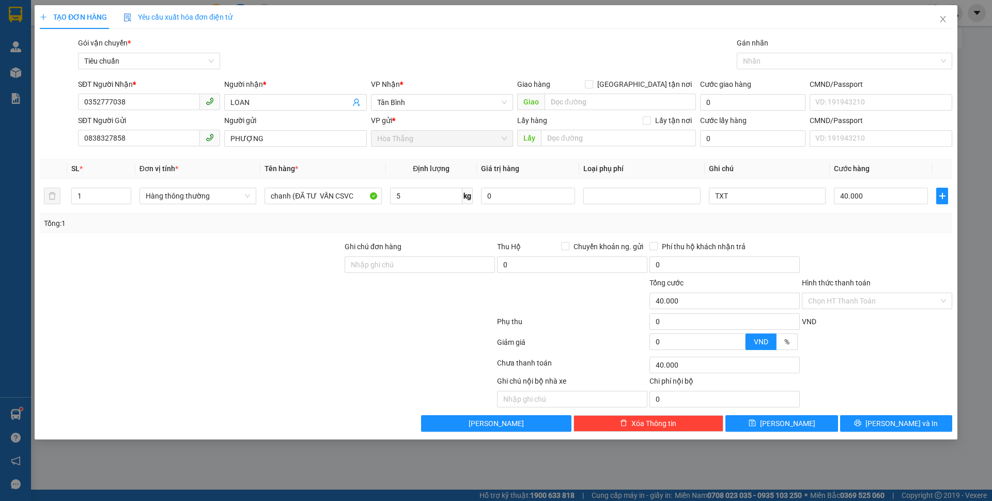
type input "5"
click at [220, 372] on div at bounding box center [267, 364] width 457 height 21
type input "30.000"
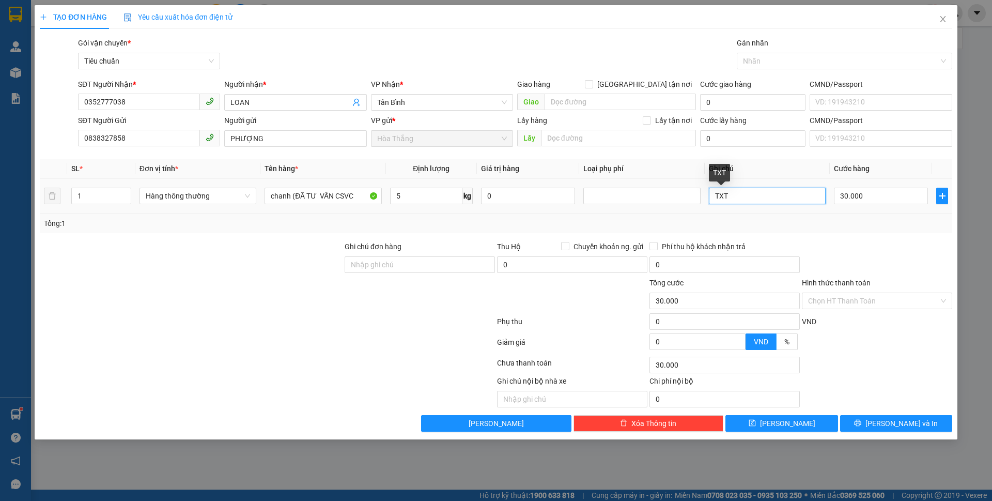
drag, startPoint x: 742, startPoint y: 195, endPoint x: 704, endPoint y: 198, distance: 37.3
click at [705, 198] on td "TXT" at bounding box center [767, 196] width 125 height 35
type input "BỌC ĐEN"
click at [901, 416] on button "[PERSON_NAME] và In" at bounding box center [896, 423] width 112 height 17
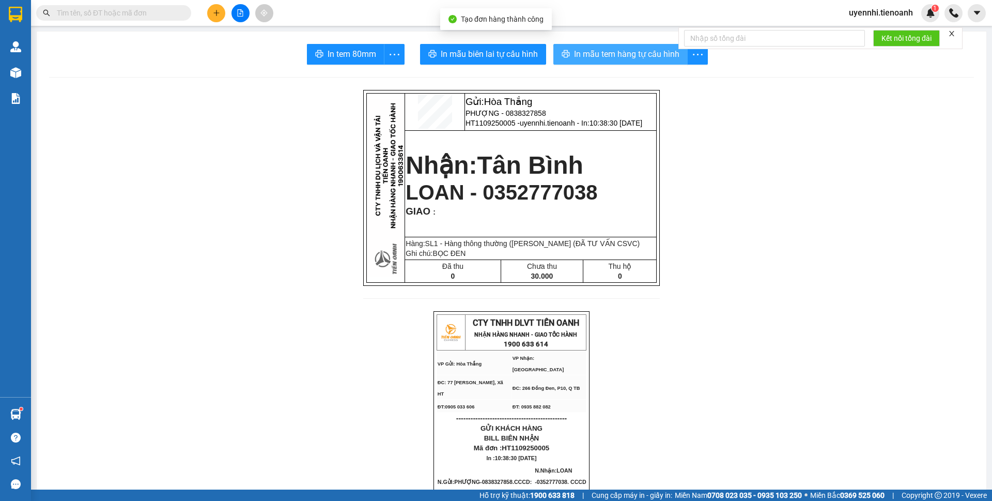
click at [616, 52] on span "In mẫu tem hàng tự cấu hình" at bounding box center [626, 54] width 105 height 13
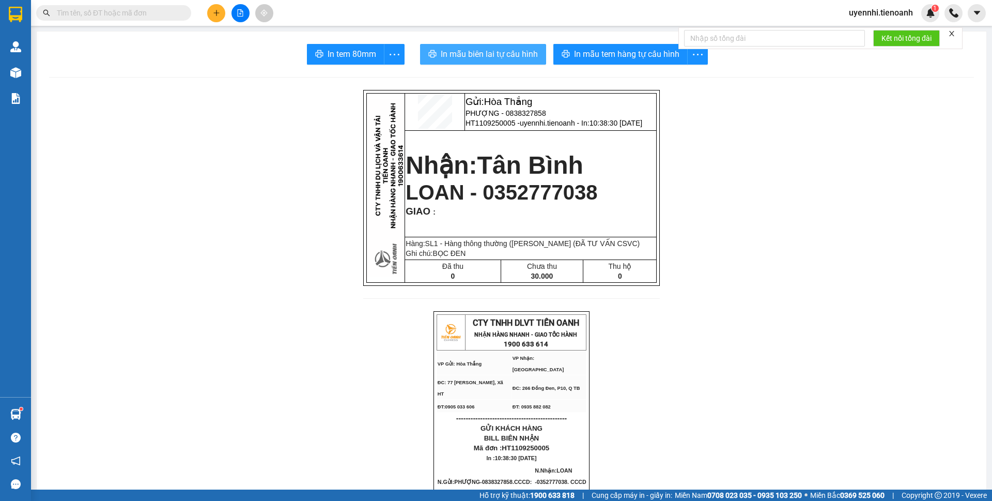
click at [456, 49] on span "In mẫu biên lai tự cấu hình" at bounding box center [489, 54] width 97 height 13
click at [457, 49] on span "In mẫu biên lai tự cấu hình" at bounding box center [489, 54] width 97 height 13
